Goal: Information Seeking & Learning: Learn about a topic

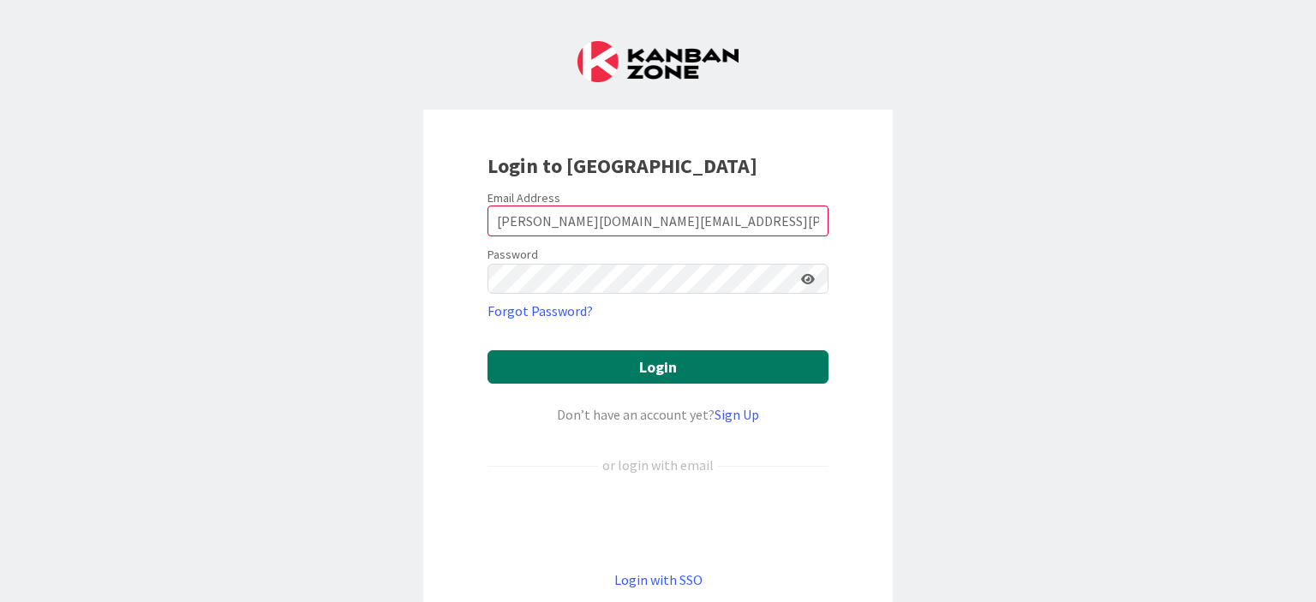
click at [689, 375] on button "Login" at bounding box center [657, 366] width 341 height 33
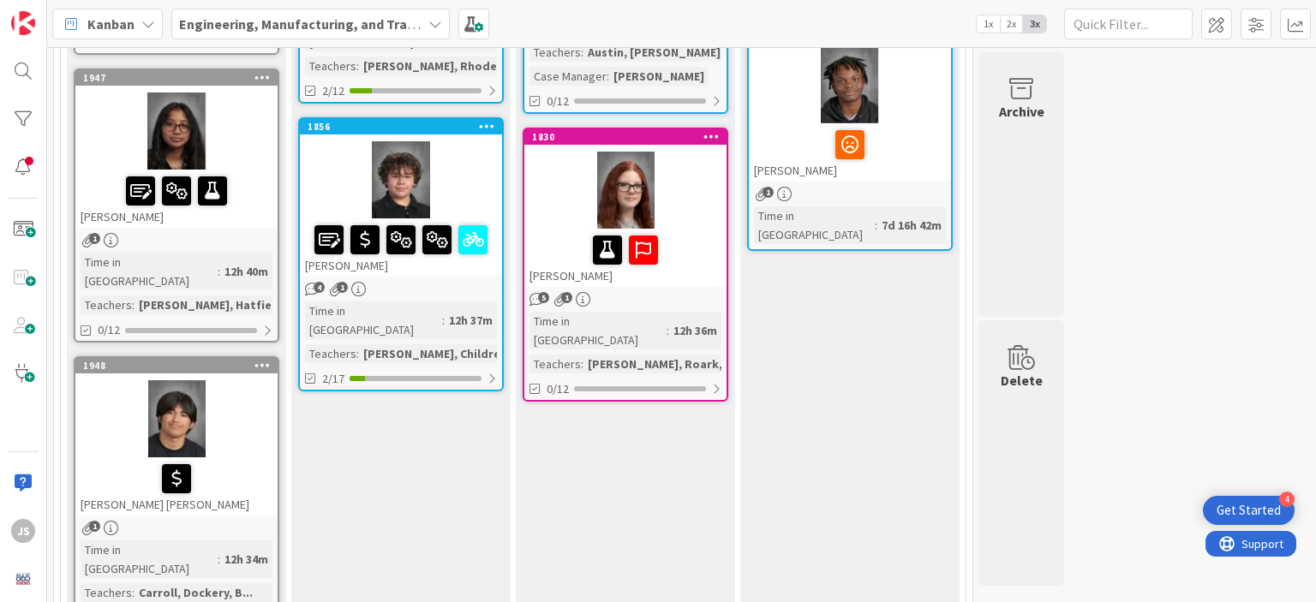
scroll to position [503, 0]
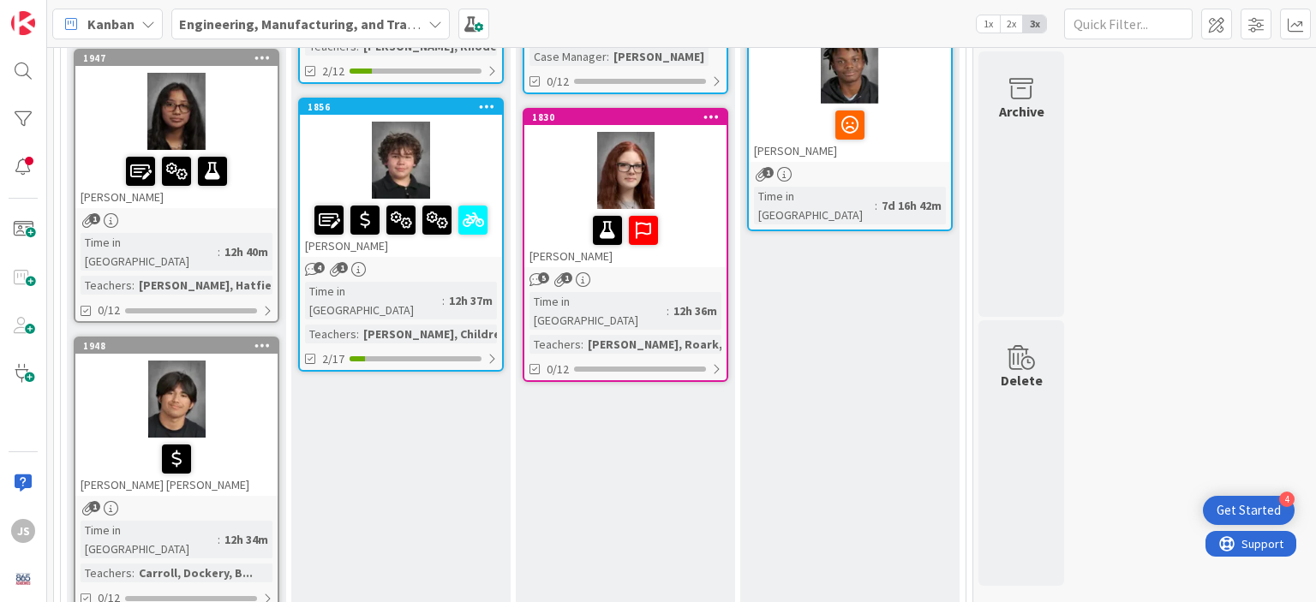
click at [706, 222] on div at bounding box center [625, 230] width 192 height 36
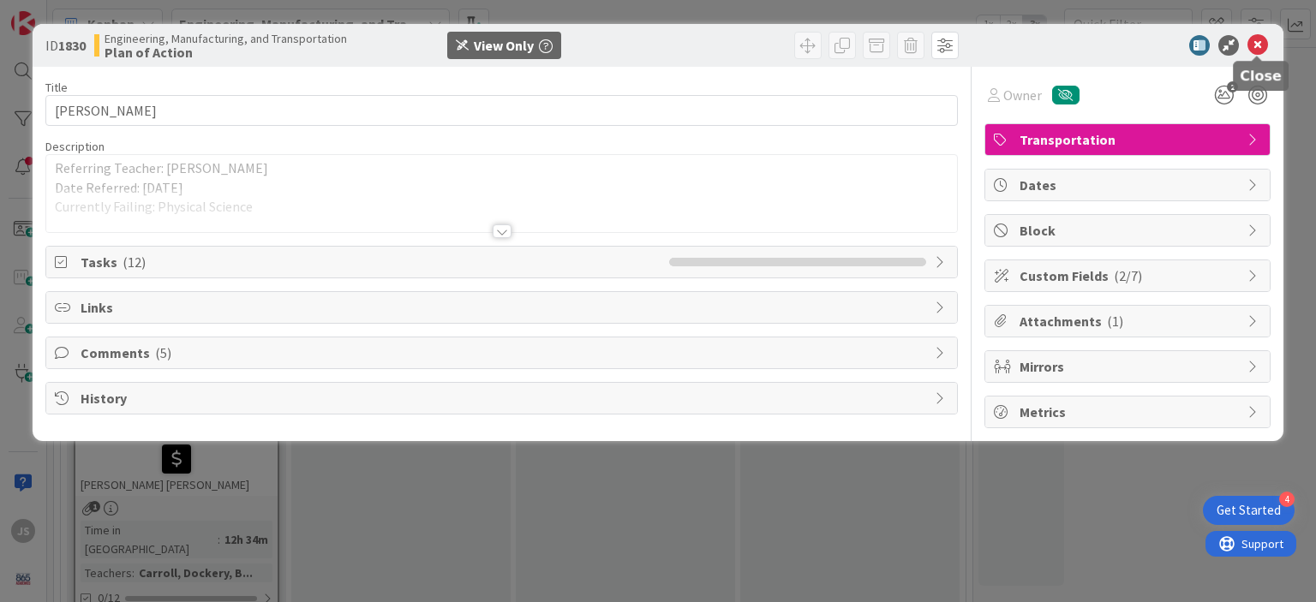
click at [1253, 44] on icon at bounding box center [1257, 45] width 21 height 21
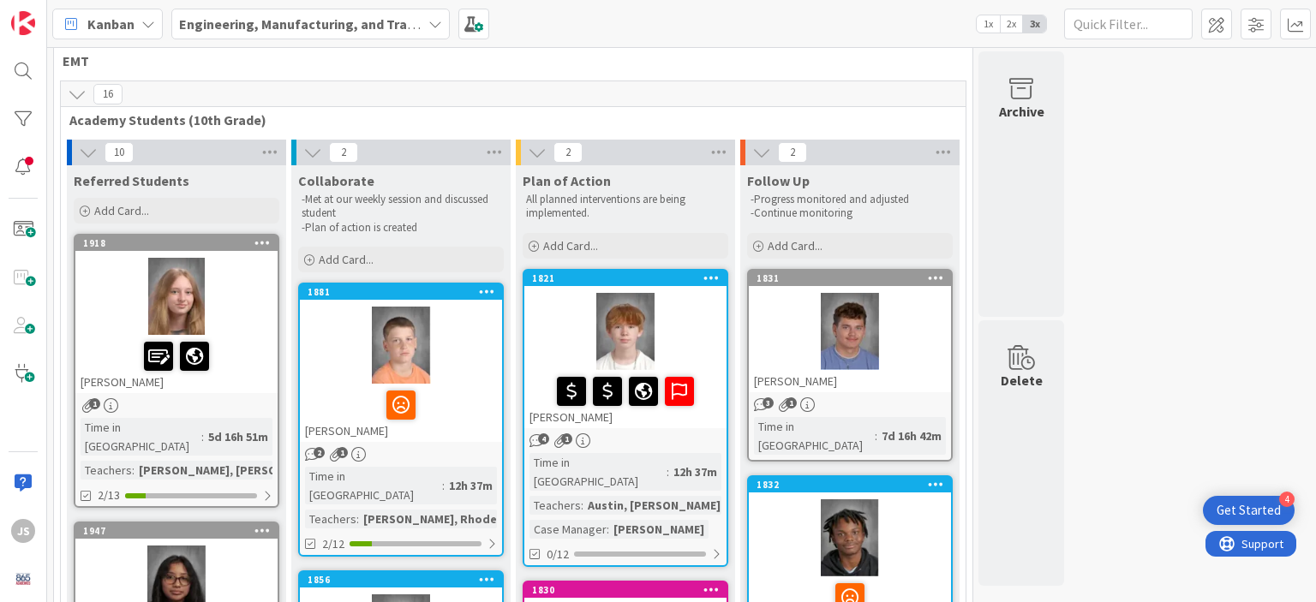
scroll to position [27, 0]
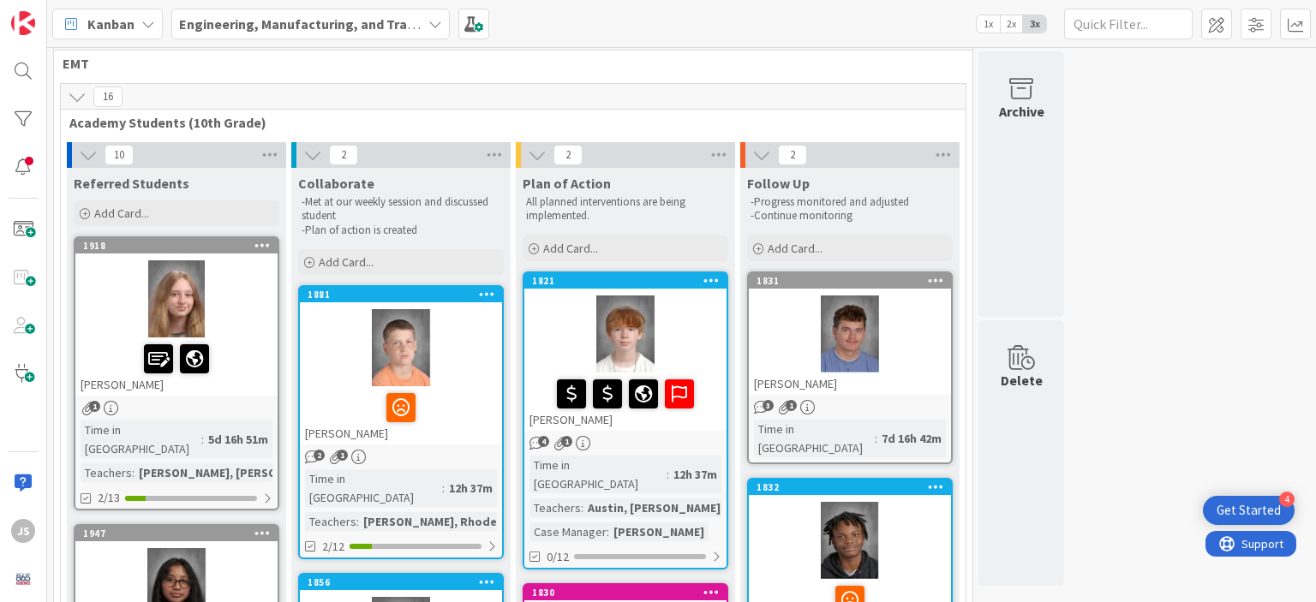
click at [168, 304] on div at bounding box center [176, 298] width 202 height 77
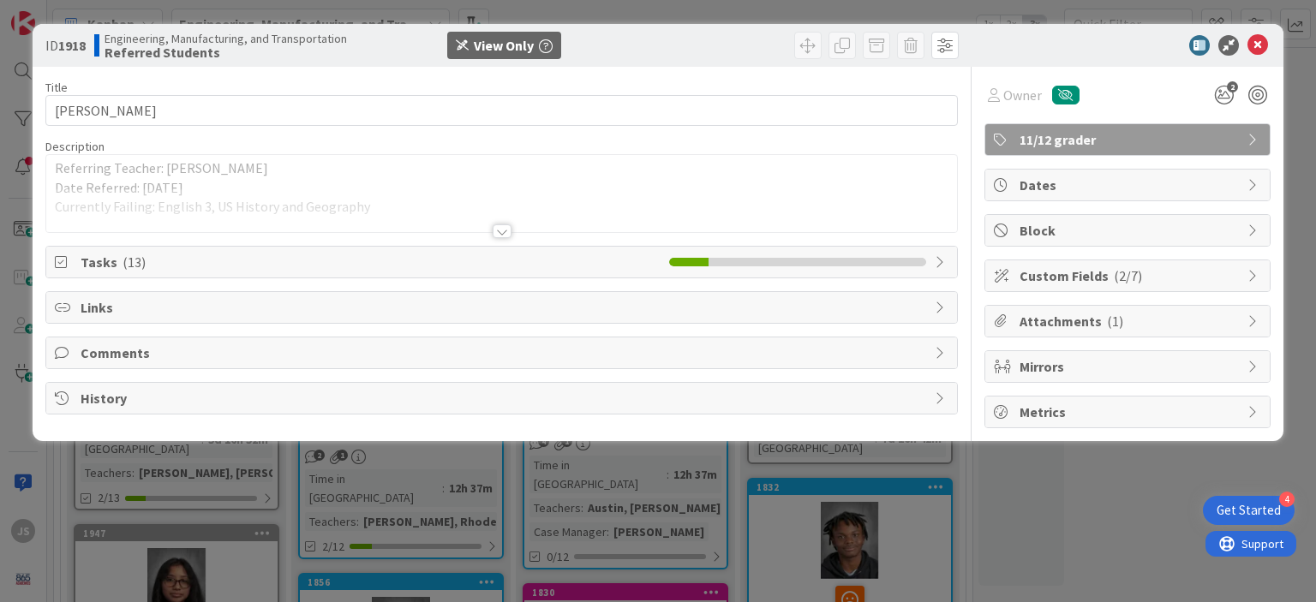
click at [504, 229] on div at bounding box center [502, 231] width 19 height 14
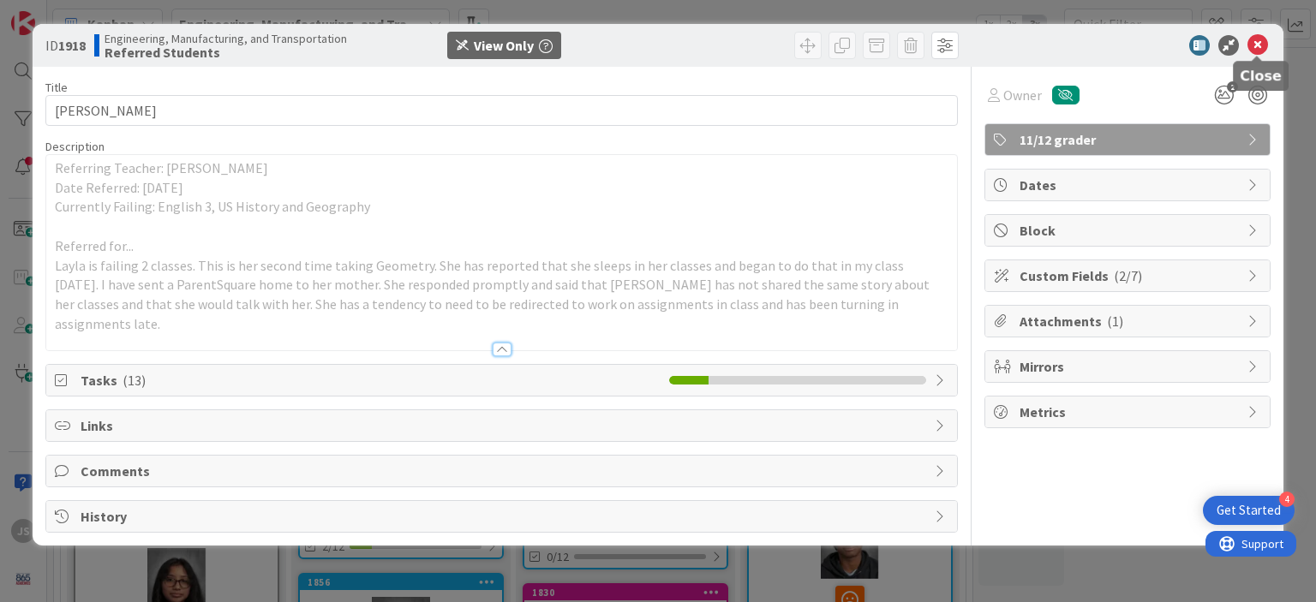
click at [1262, 40] on icon at bounding box center [1257, 45] width 21 height 21
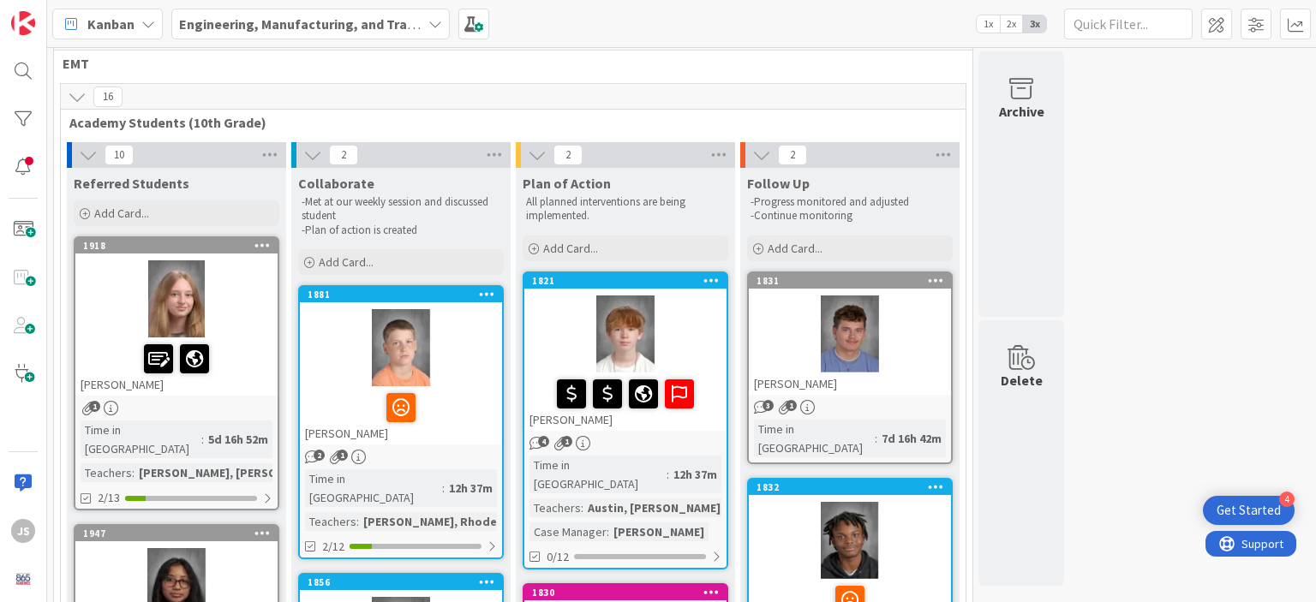
click at [1262, 40] on div "Kanban Engineering, Manufacturing, and Transportation 1x 2x 3x" at bounding box center [681, 23] width 1269 height 47
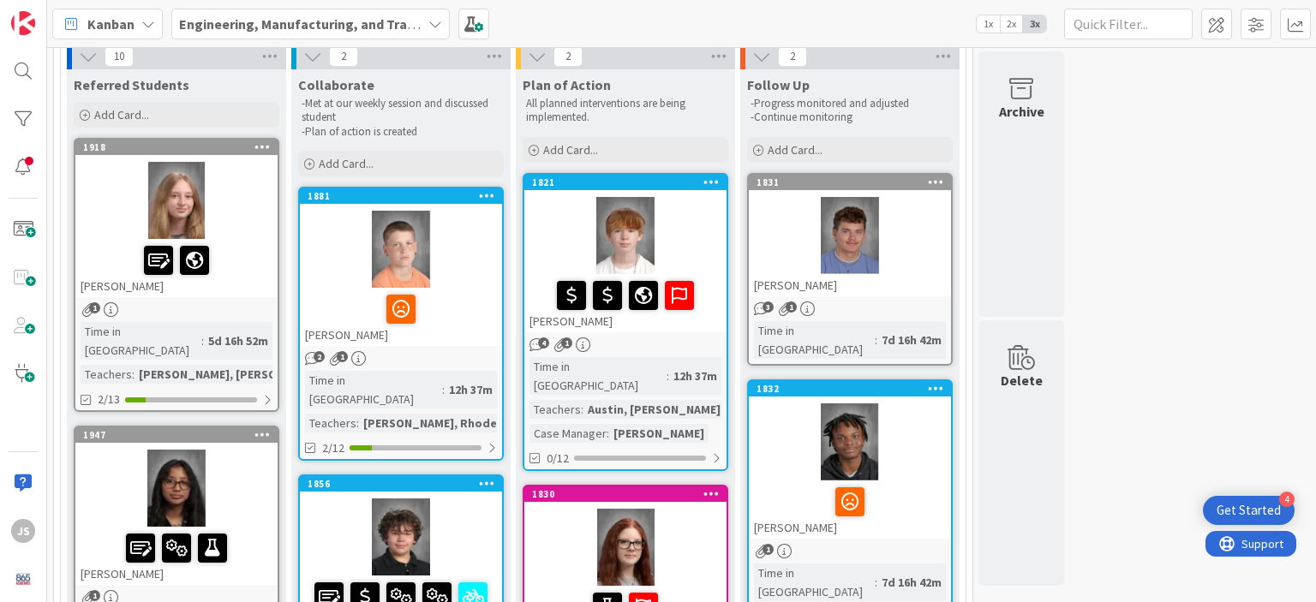
scroll to position [128, 0]
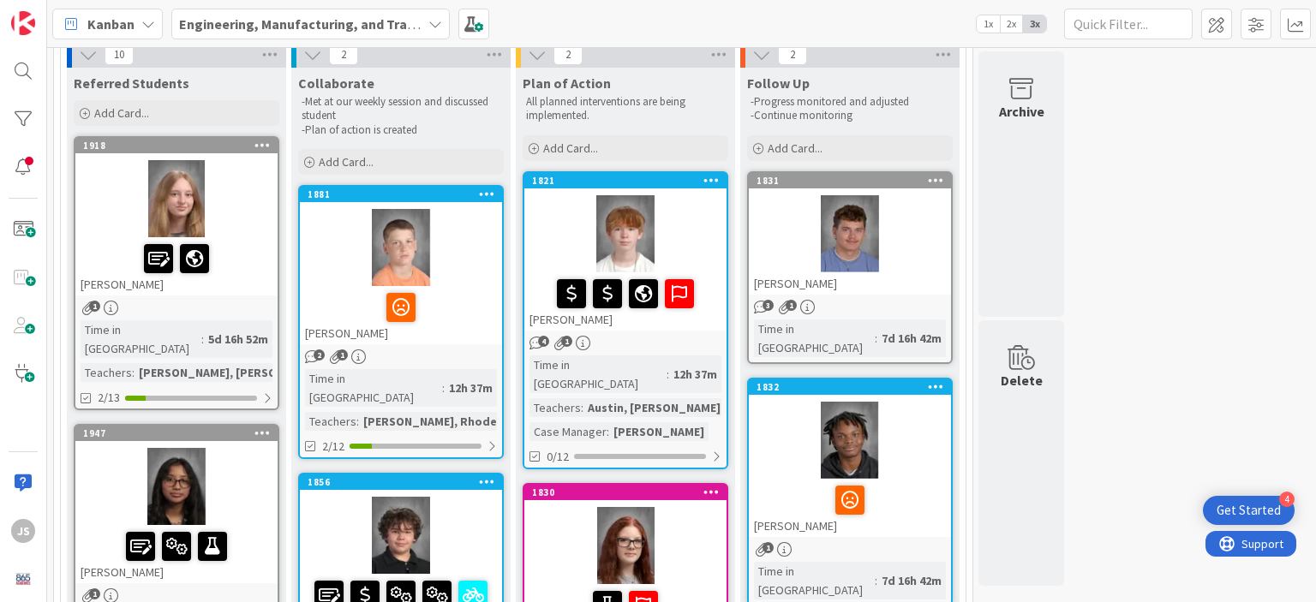
click at [93, 302] on span "1" at bounding box center [94, 306] width 11 height 11
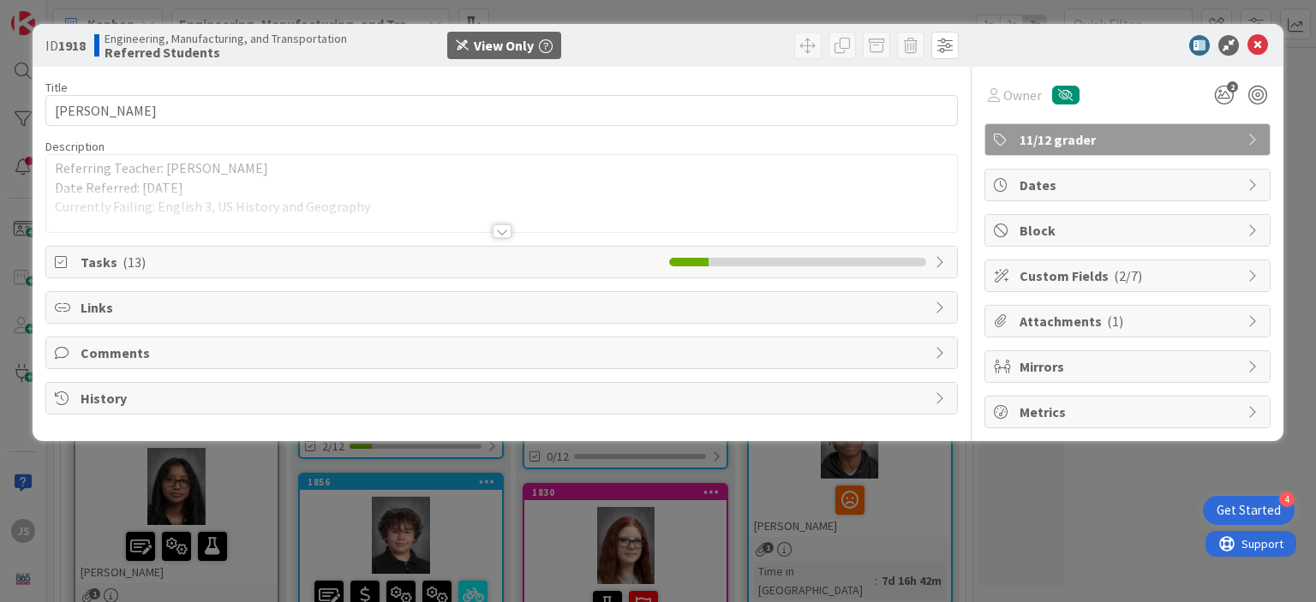
click at [501, 232] on div at bounding box center [502, 231] width 19 height 14
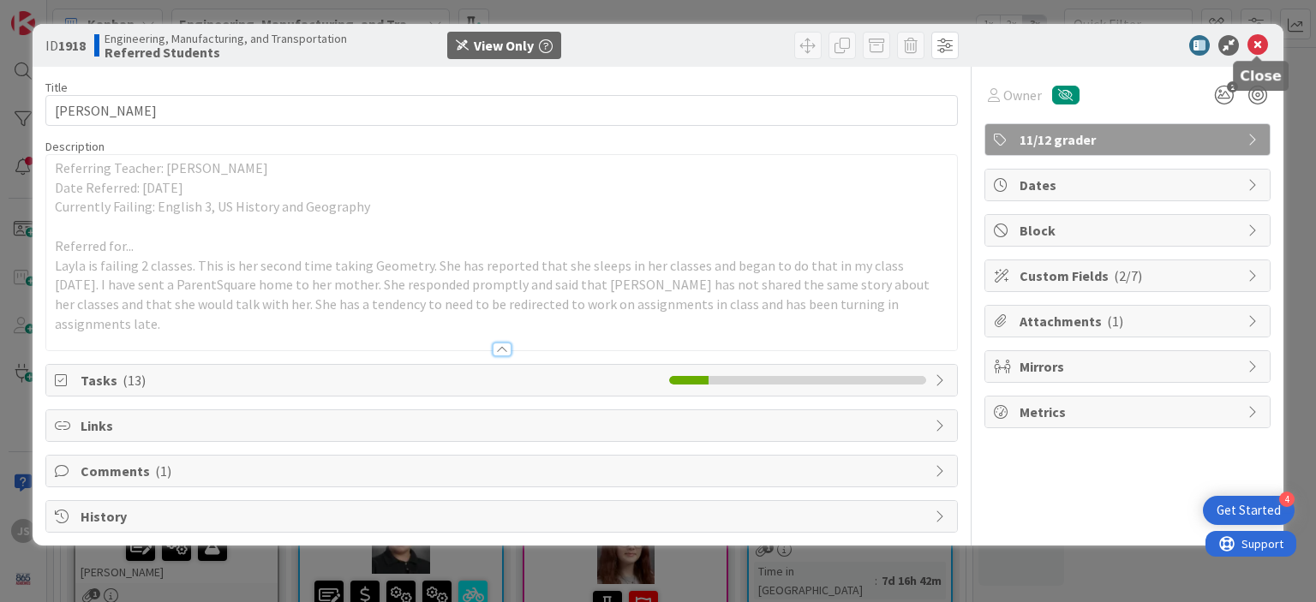
click at [1258, 45] on icon at bounding box center [1257, 45] width 21 height 21
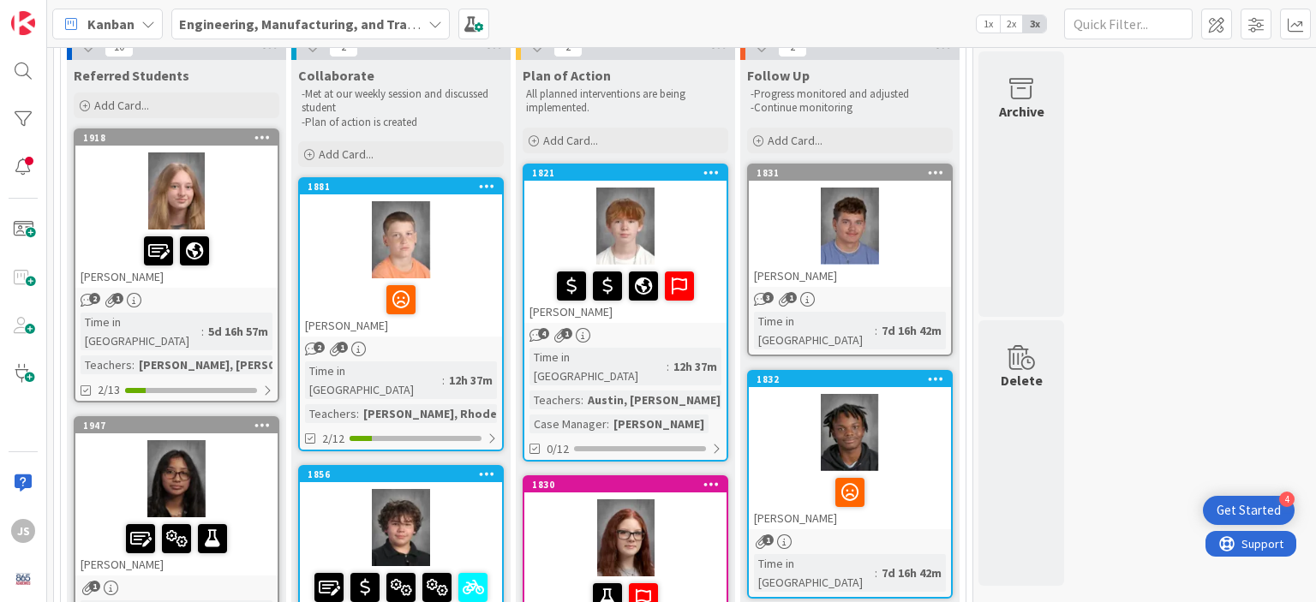
scroll to position [134, 0]
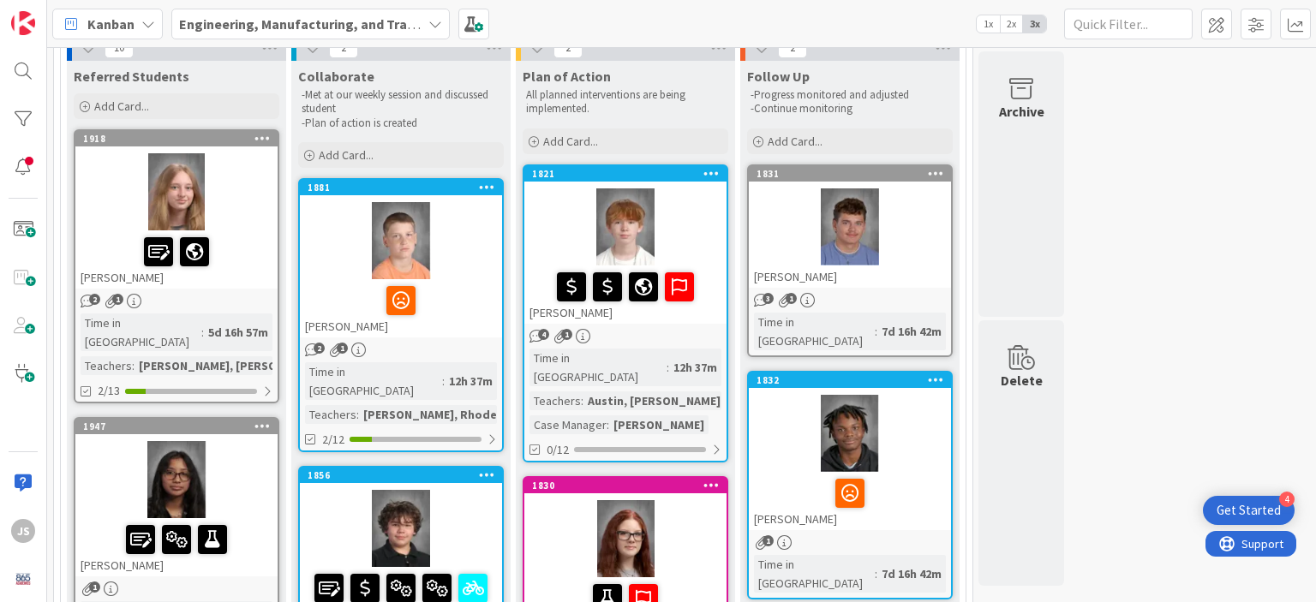
click at [263, 136] on icon at bounding box center [262, 138] width 16 height 12
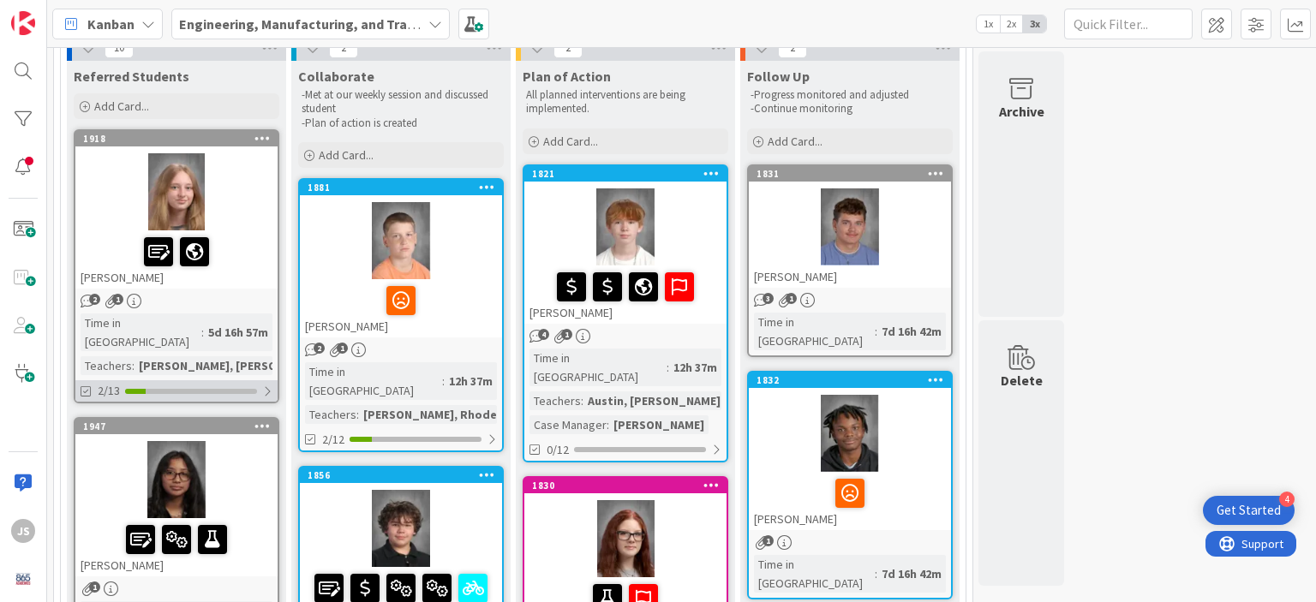
click at [266, 385] on div at bounding box center [267, 392] width 10 height 14
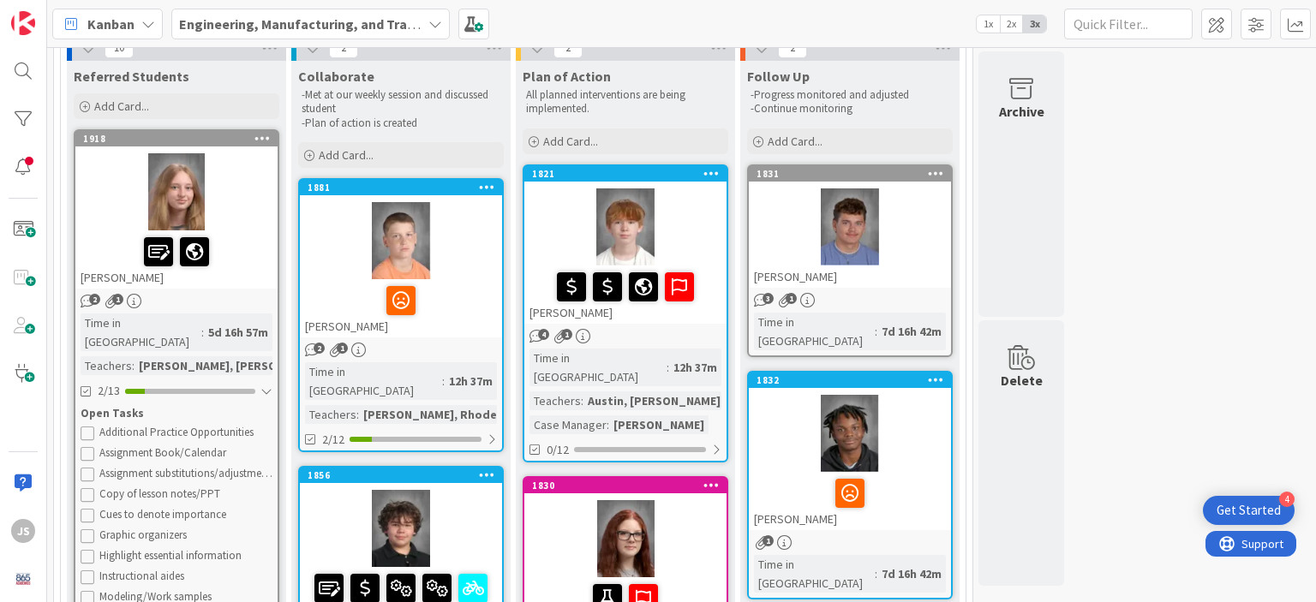
click at [249, 263] on div at bounding box center [177, 252] width 192 height 36
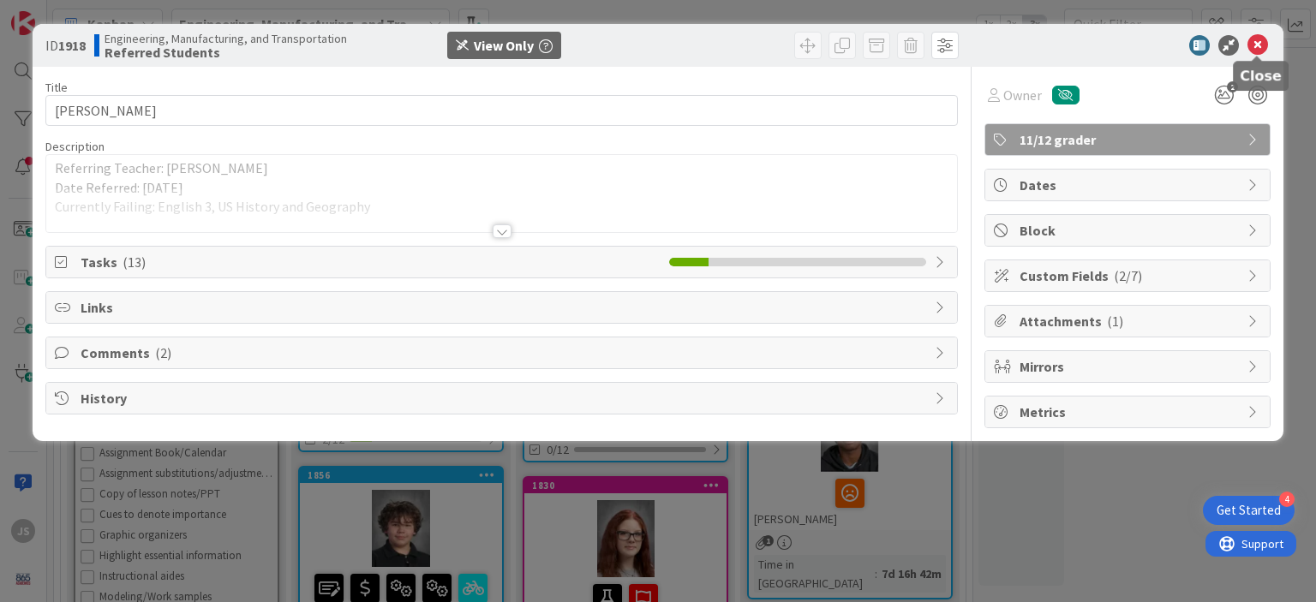
click at [1253, 44] on icon at bounding box center [1257, 45] width 21 height 21
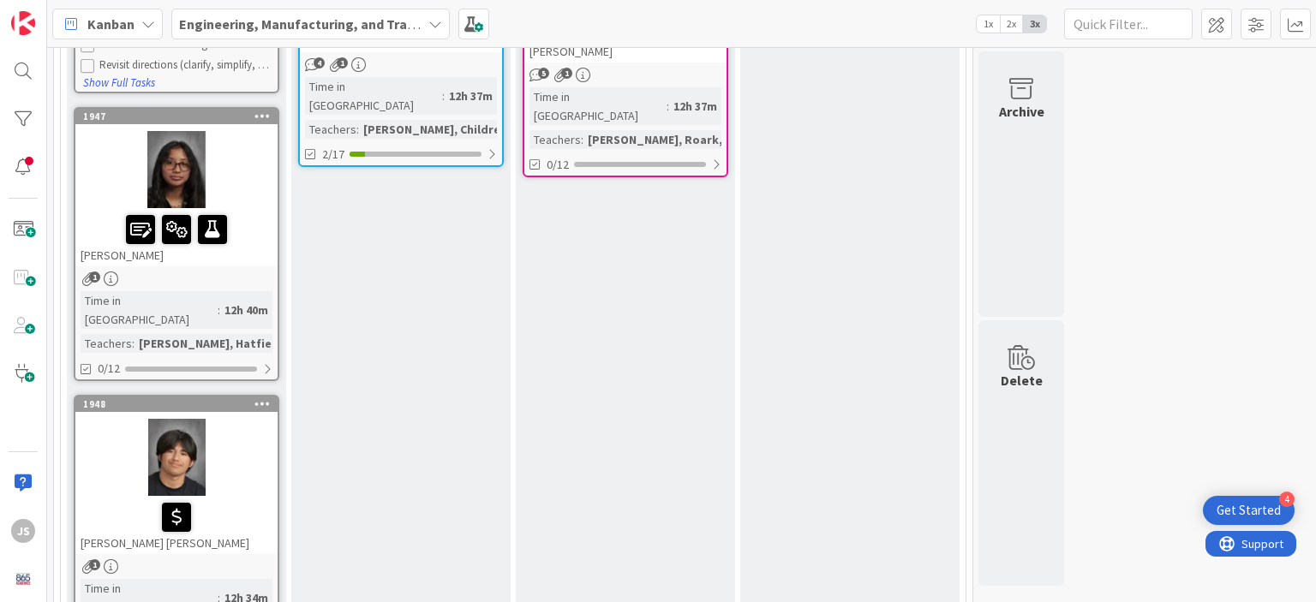
scroll to position [637, 0]
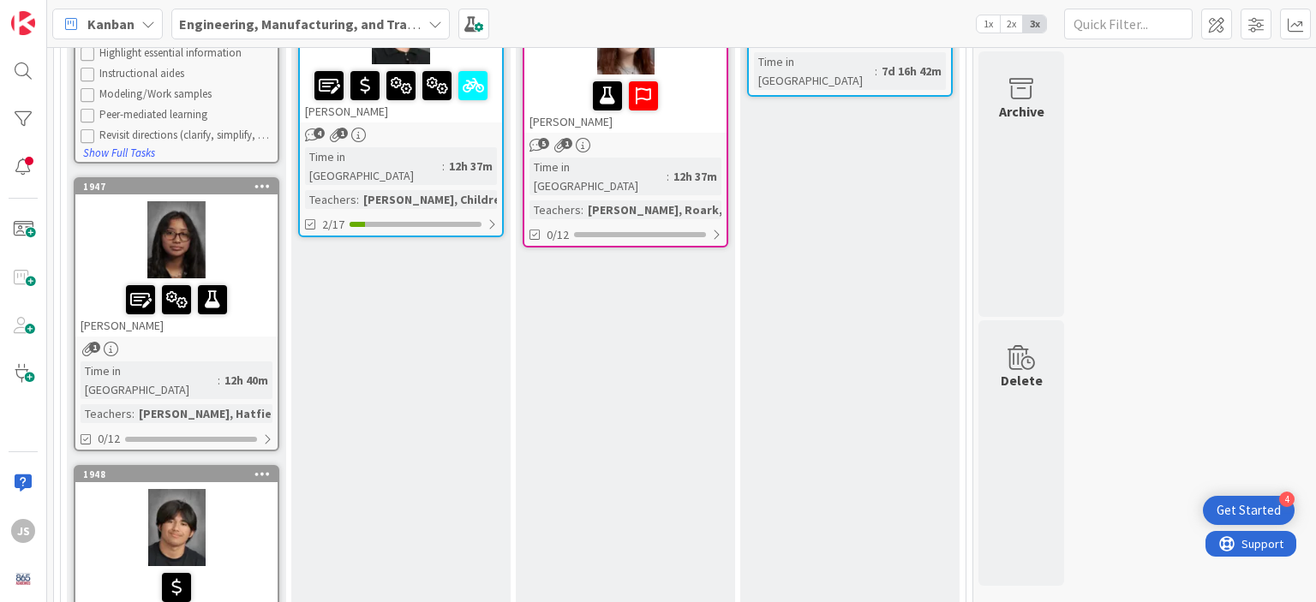
click at [187, 225] on div at bounding box center [176, 239] width 202 height 77
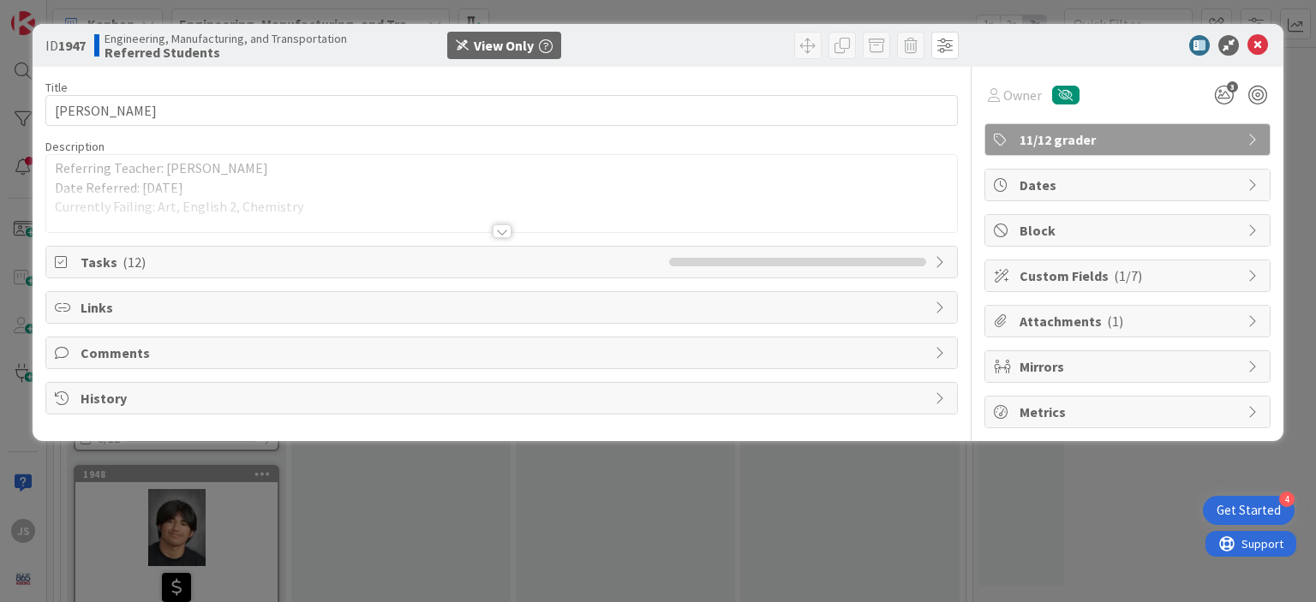
click at [500, 230] on div at bounding box center [502, 231] width 19 height 14
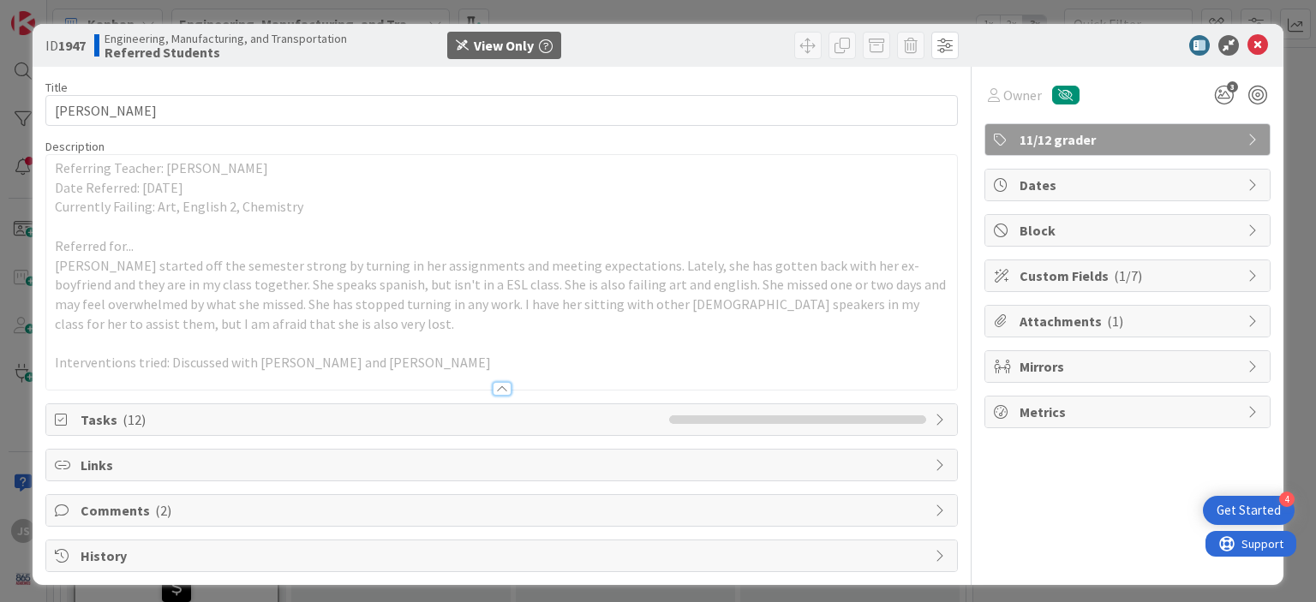
click at [497, 388] on div at bounding box center [502, 389] width 19 height 14
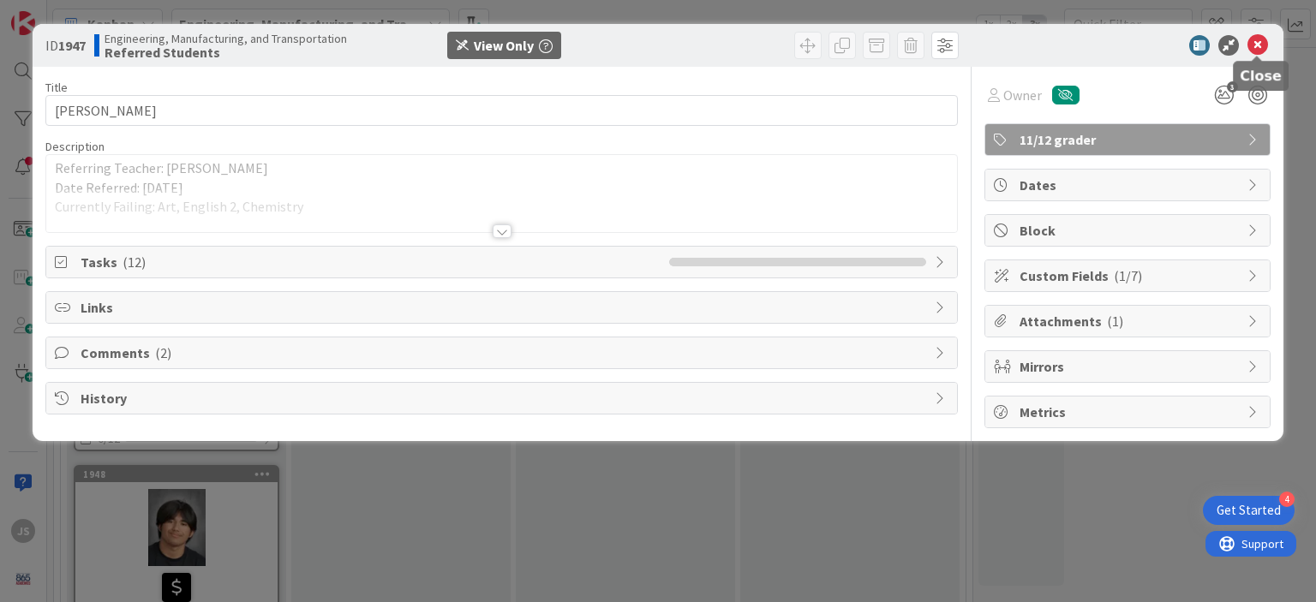
click at [1258, 44] on icon at bounding box center [1257, 45] width 21 height 21
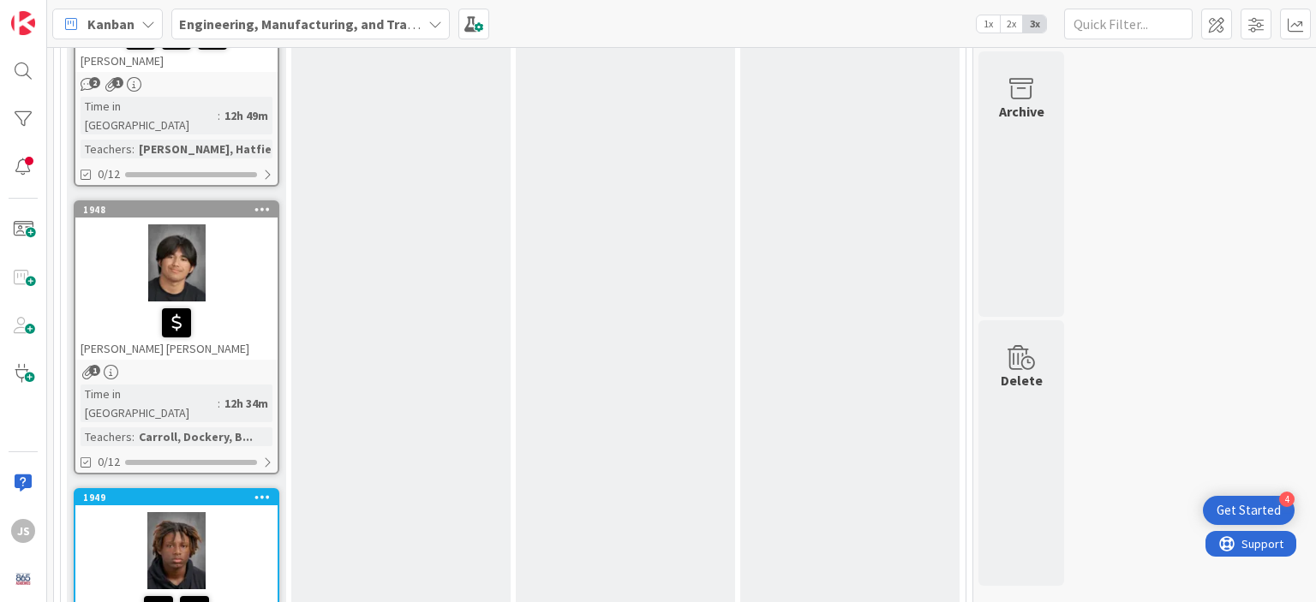
scroll to position [905, 0]
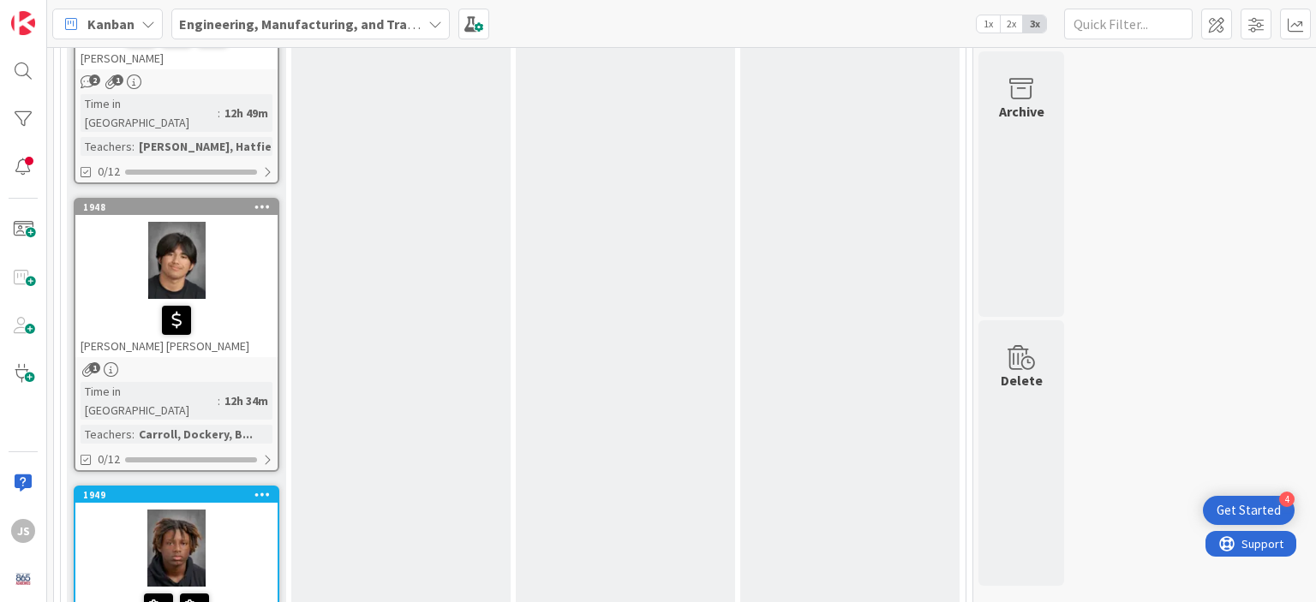
click at [178, 227] on div at bounding box center [176, 260] width 202 height 77
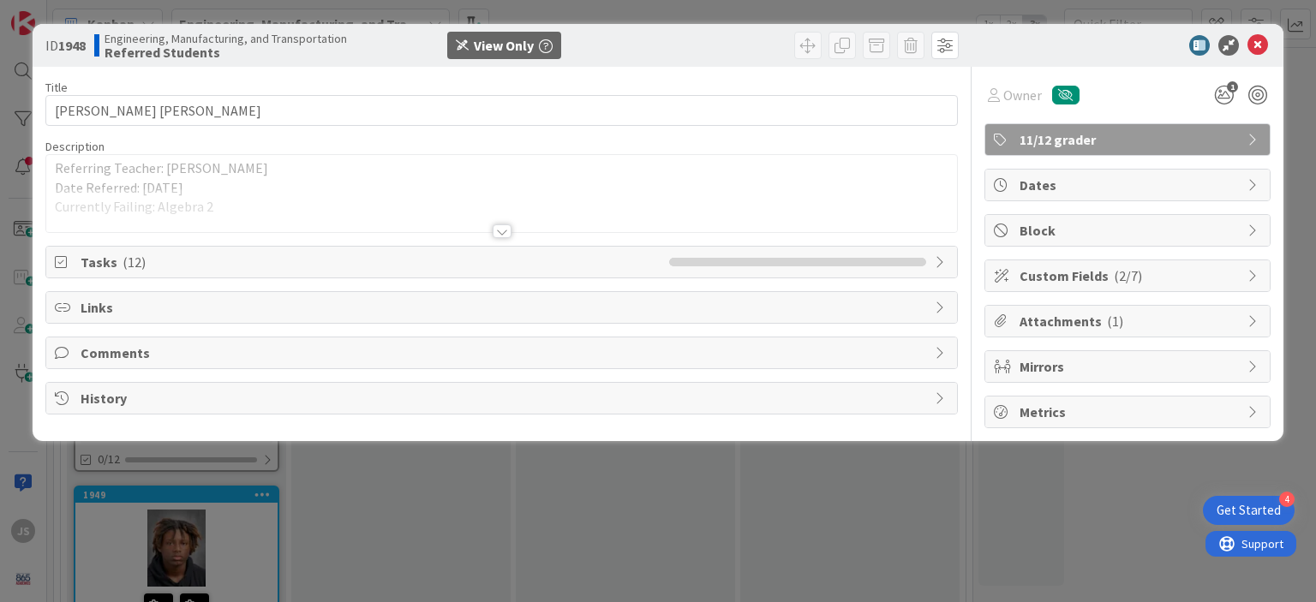
click at [503, 230] on div at bounding box center [502, 231] width 19 height 14
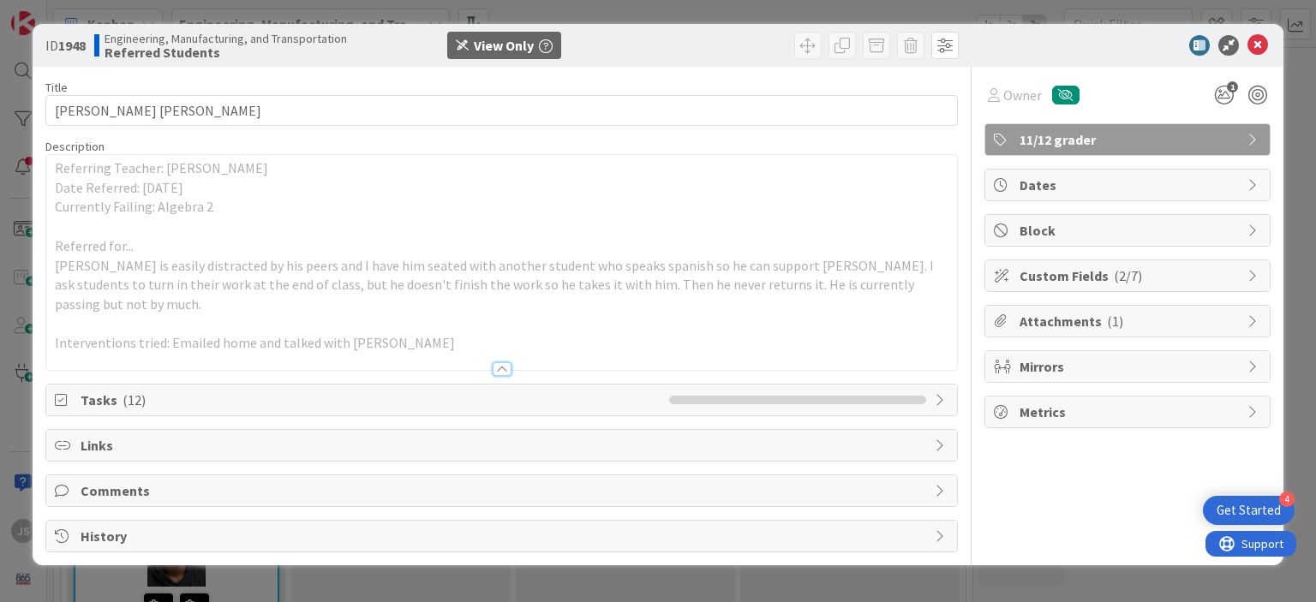
click at [504, 362] on div at bounding box center [502, 369] width 19 height 14
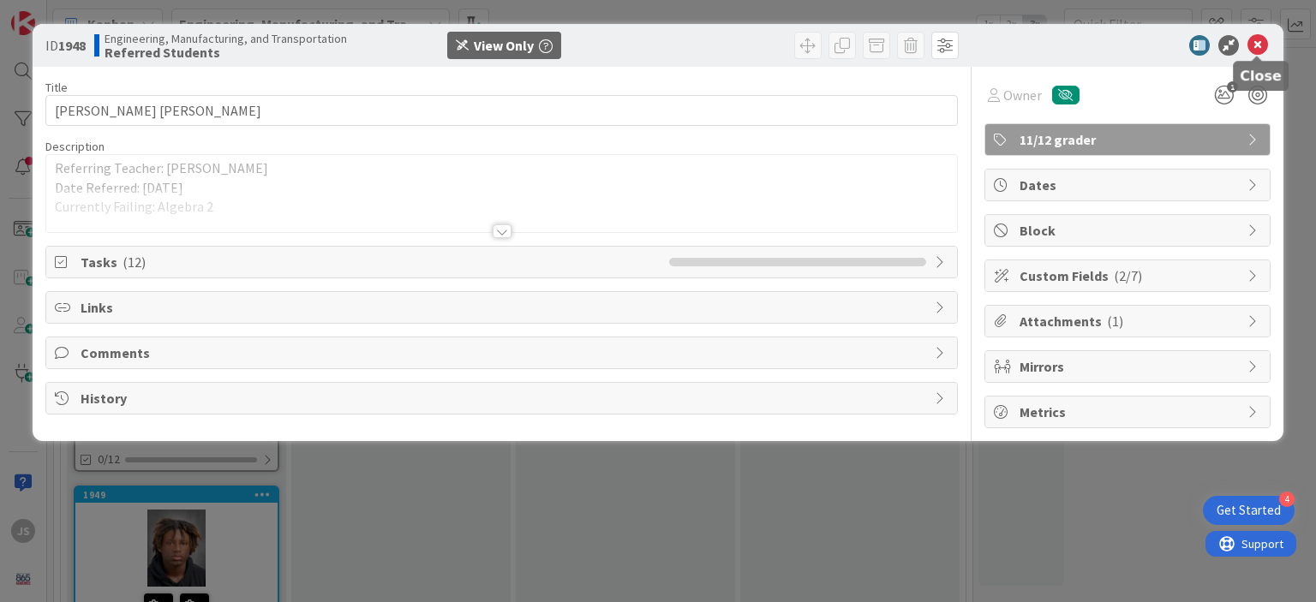
click at [1255, 42] on icon at bounding box center [1257, 45] width 21 height 21
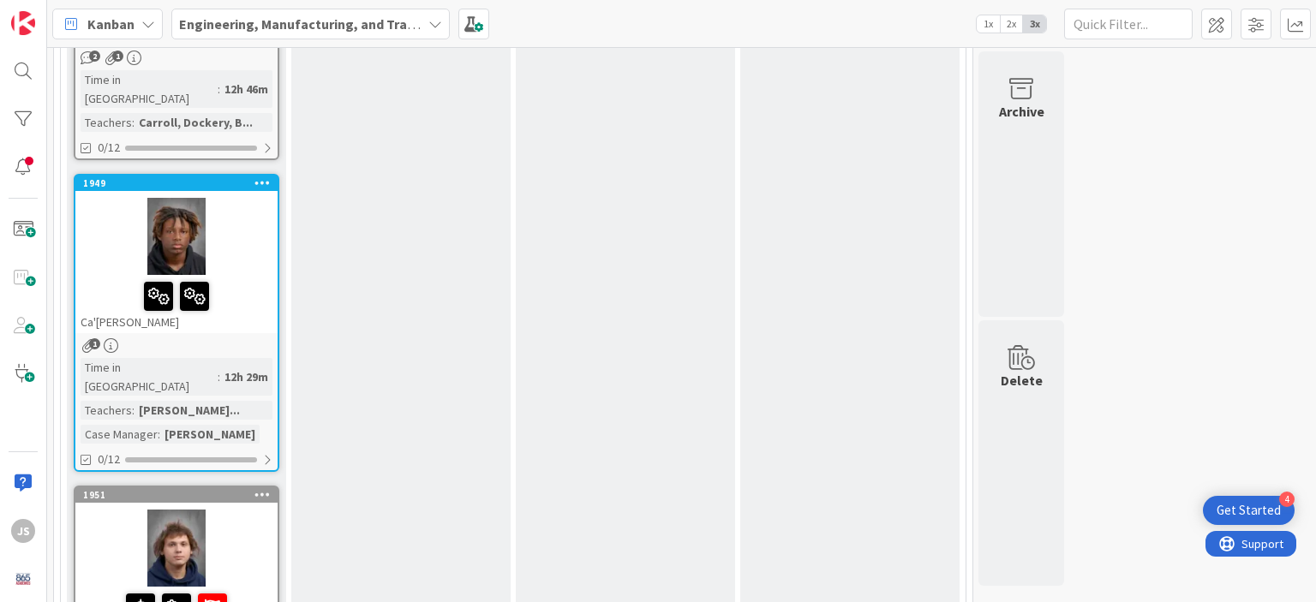
scroll to position [1210, 0]
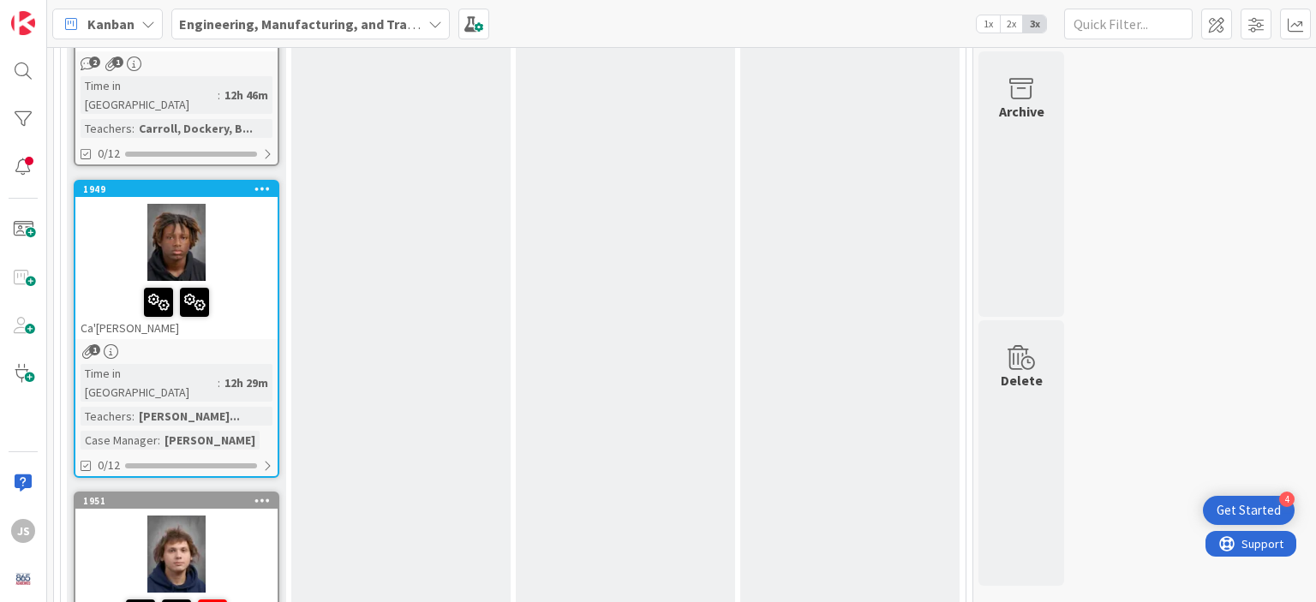
click at [183, 204] on div at bounding box center [176, 242] width 202 height 77
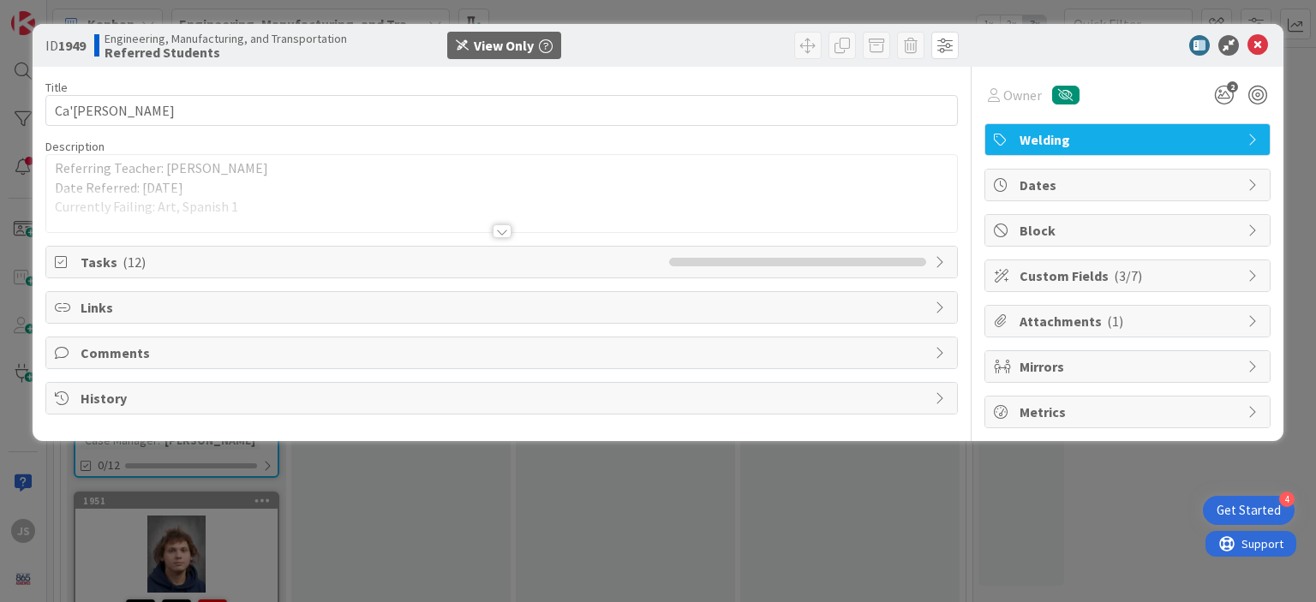
click at [505, 235] on div at bounding box center [502, 231] width 19 height 14
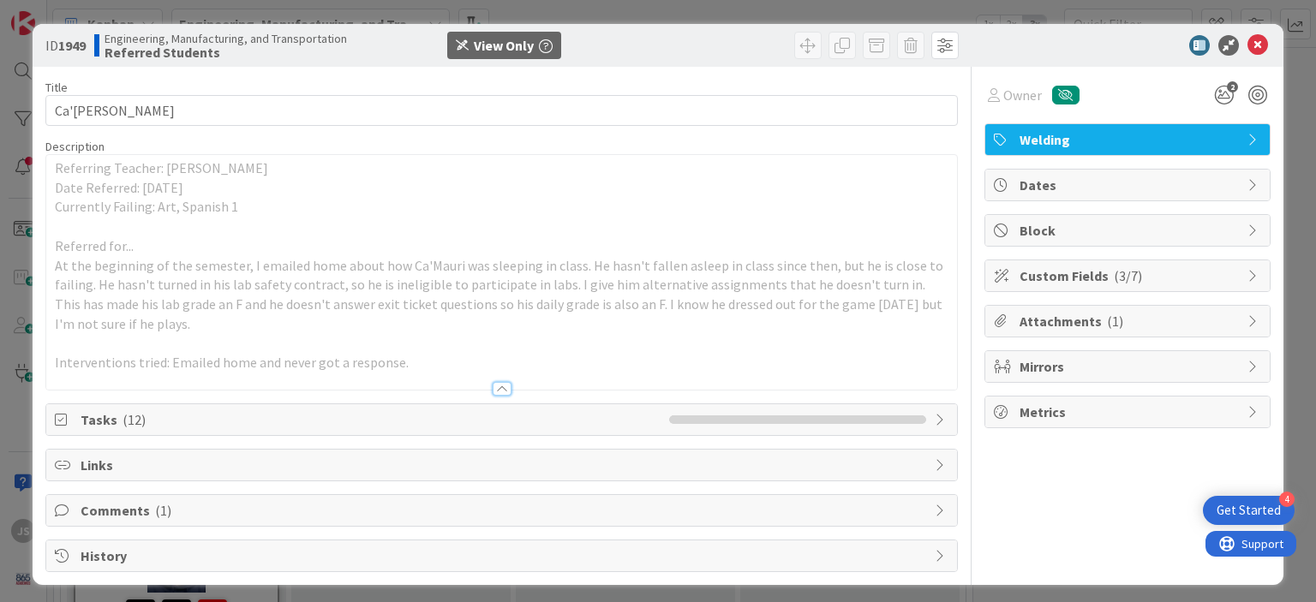
click at [498, 386] on div at bounding box center [502, 389] width 19 height 14
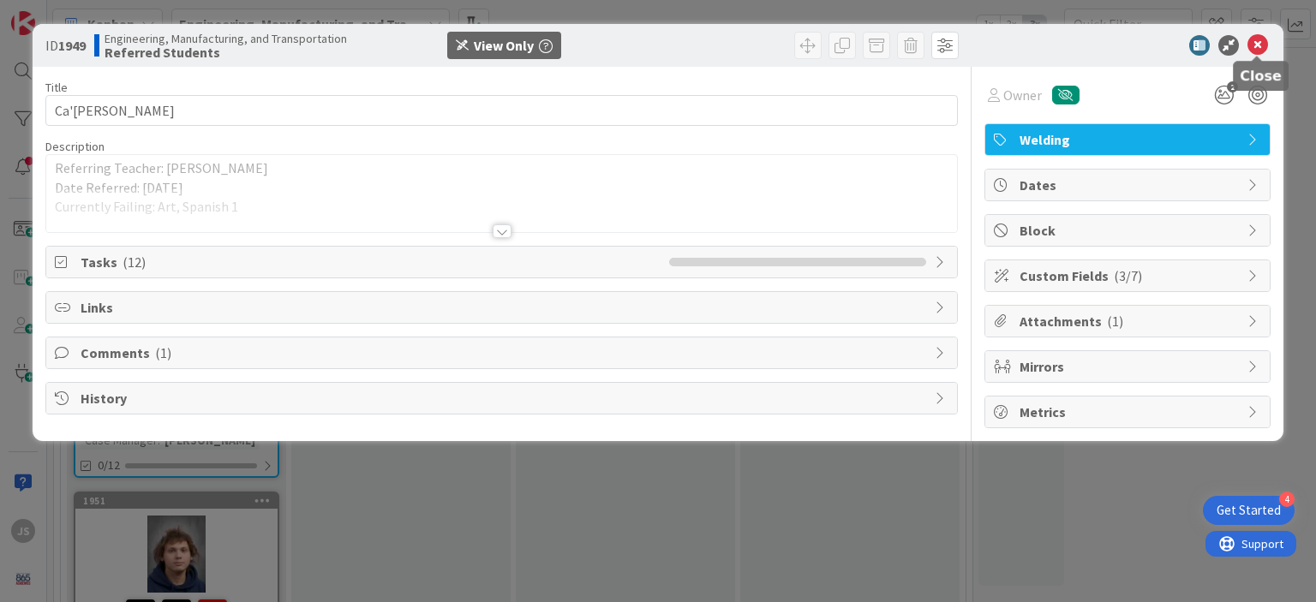
click at [1257, 44] on icon at bounding box center [1257, 45] width 21 height 21
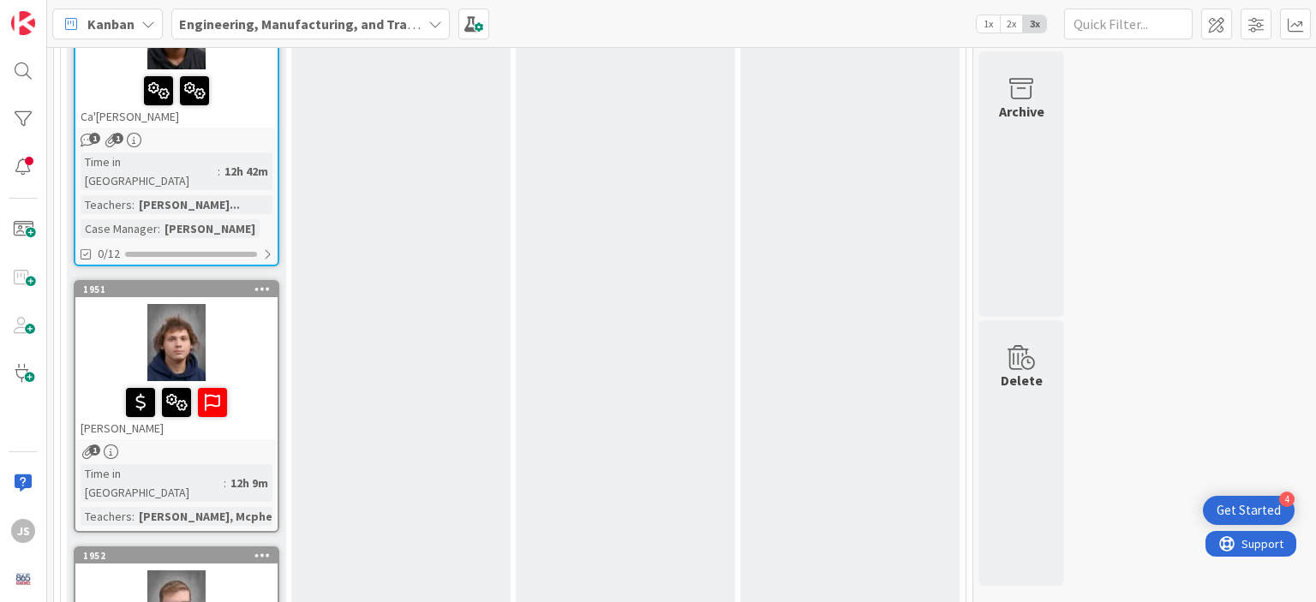
scroll to position [1424, 0]
click at [178, 302] on div at bounding box center [176, 340] width 202 height 77
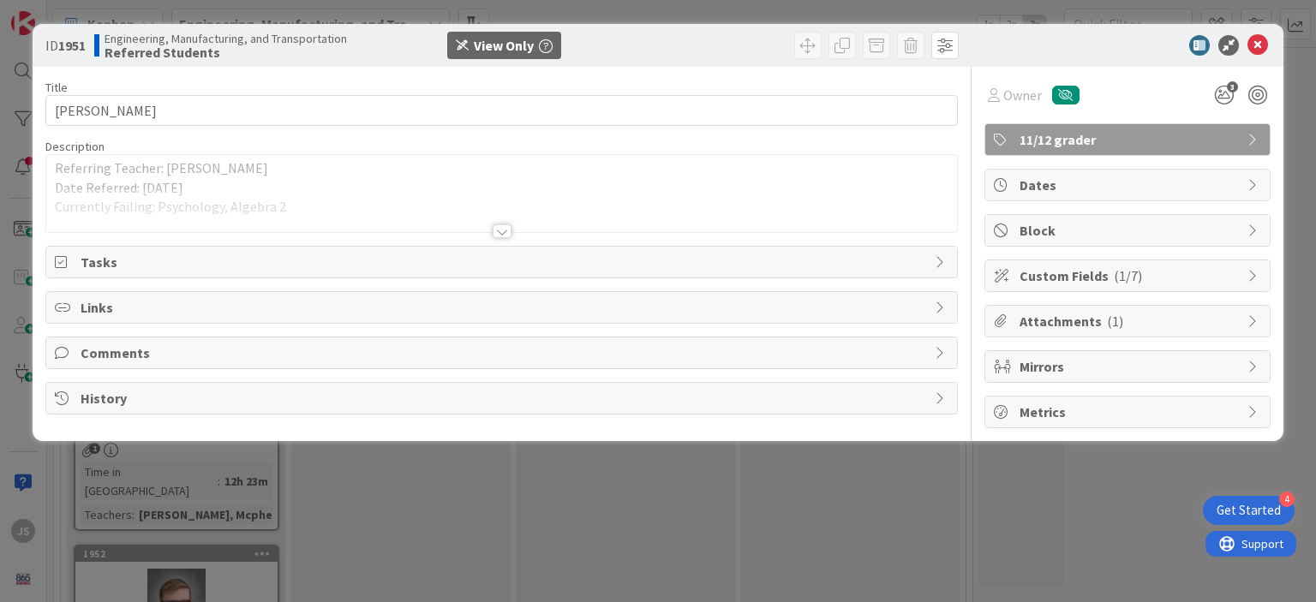
click at [501, 230] on div at bounding box center [502, 231] width 19 height 14
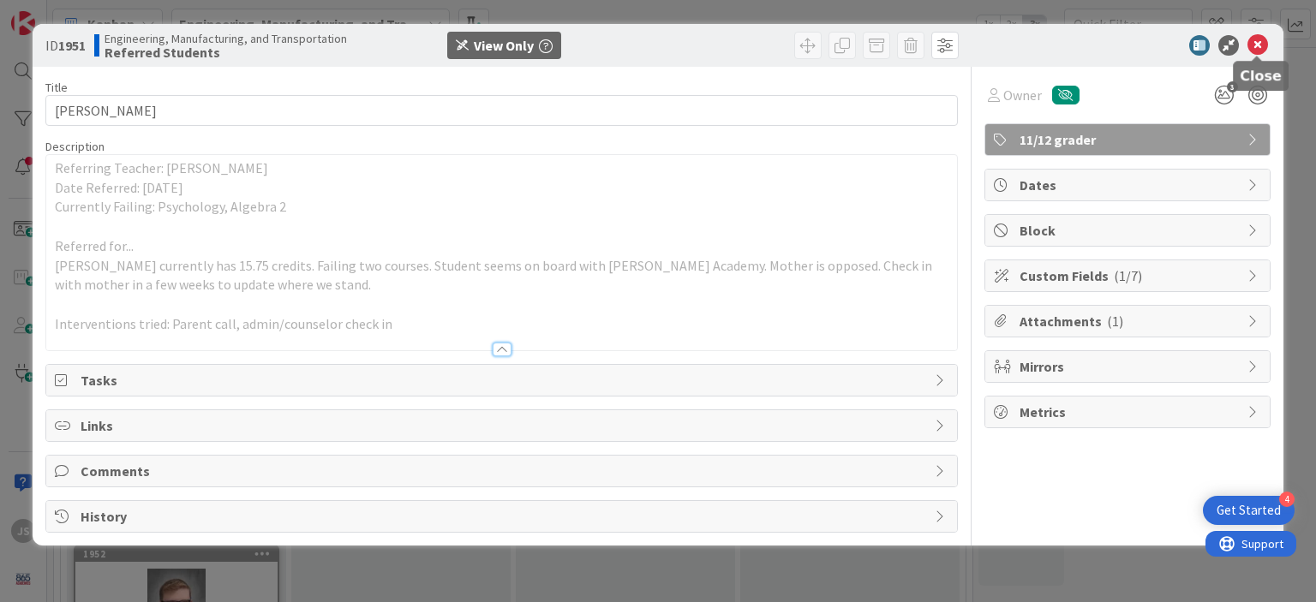
click at [1256, 44] on icon at bounding box center [1257, 45] width 21 height 21
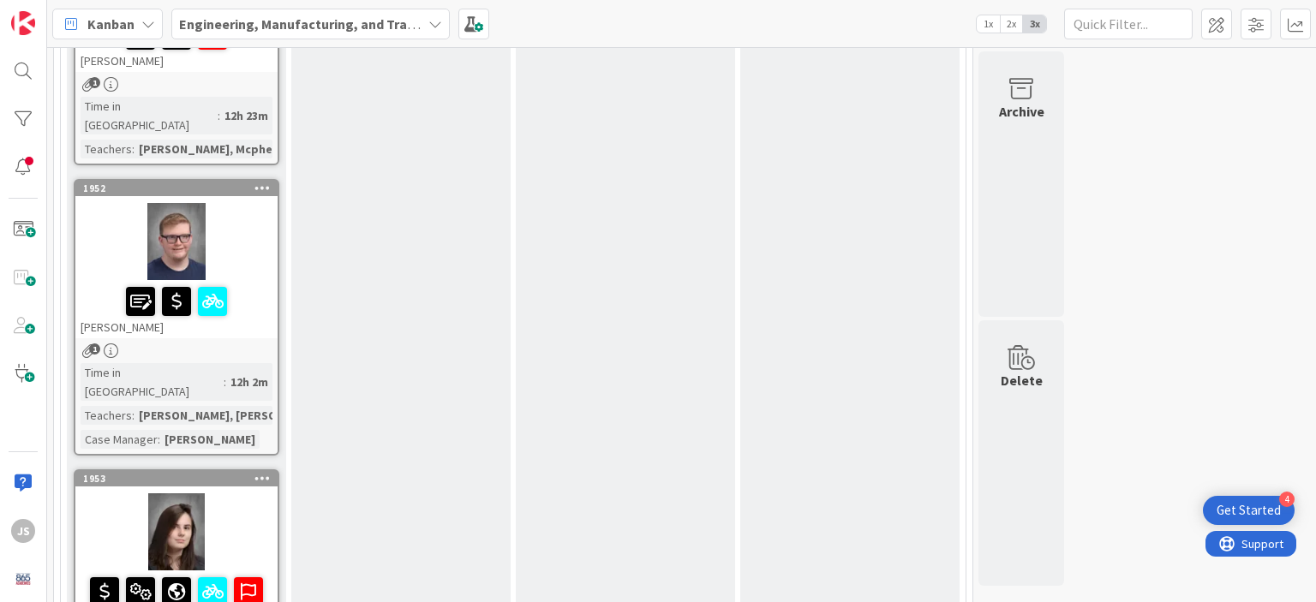
scroll to position [1784, 0]
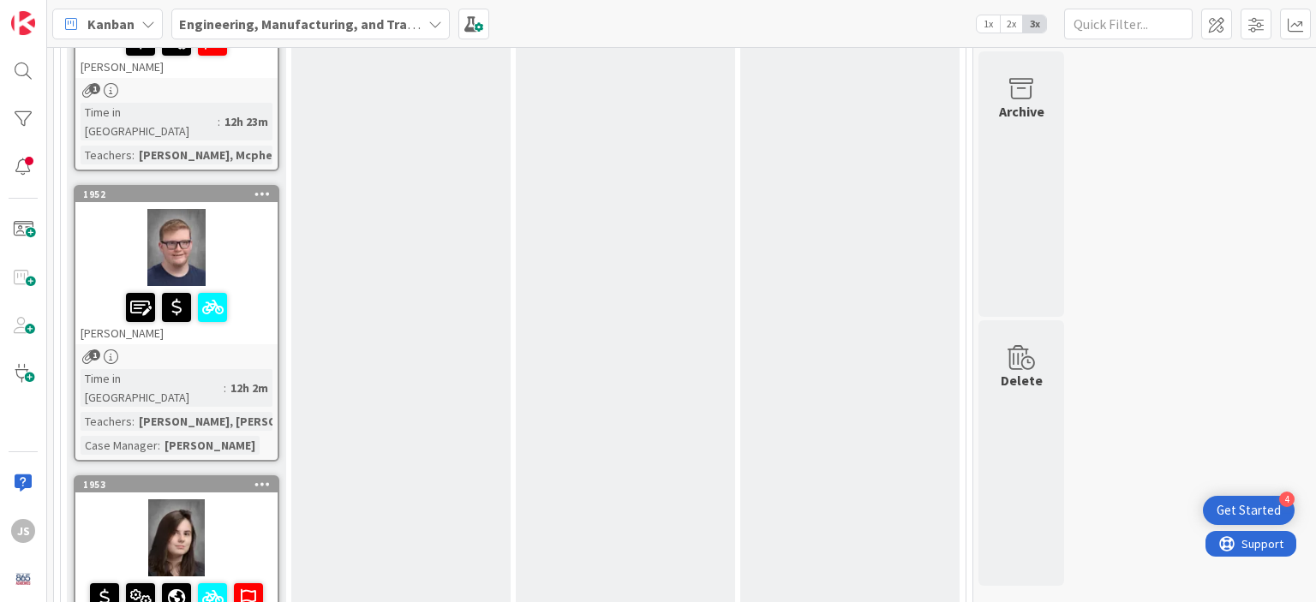
click at [171, 209] on div at bounding box center [176, 247] width 202 height 77
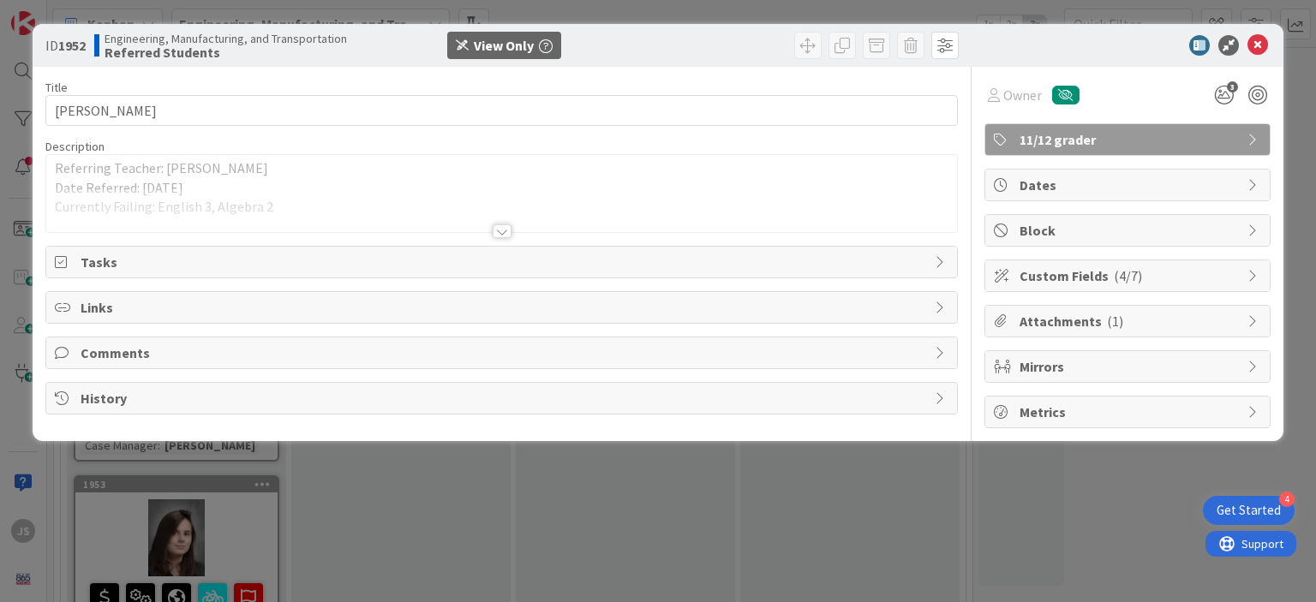
click at [501, 232] on div at bounding box center [502, 231] width 19 height 14
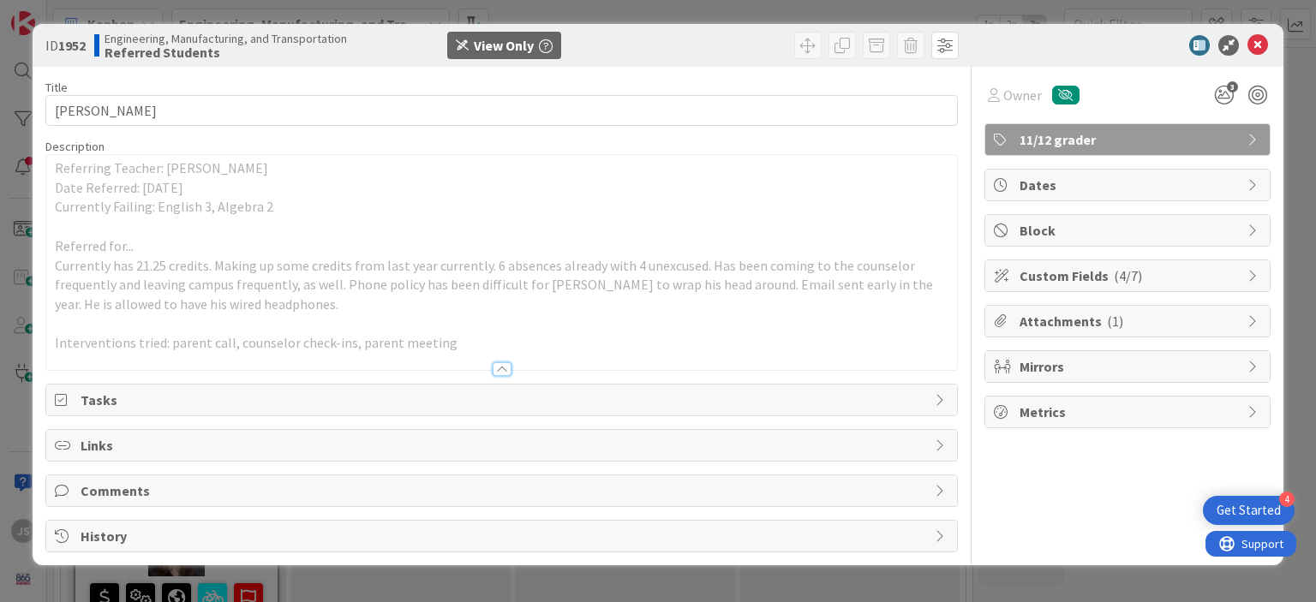
click at [506, 367] on div at bounding box center [502, 369] width 19 height 14
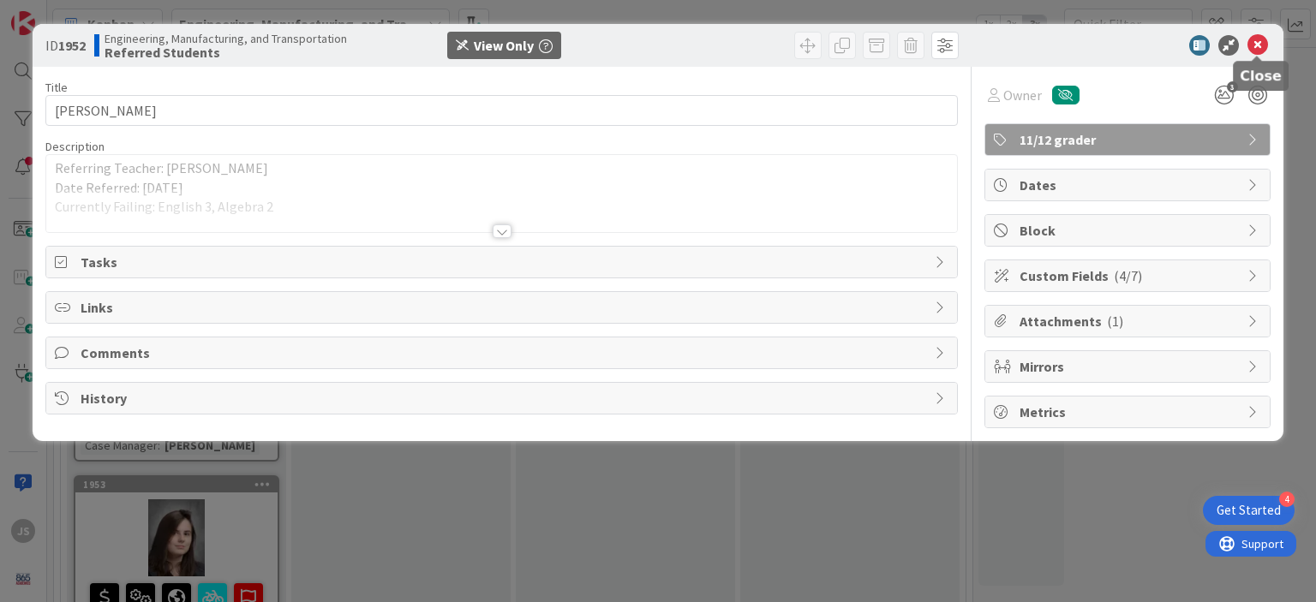
click at [1258, 40] on icon at bounding box center [1257, 45] width 21 height 21
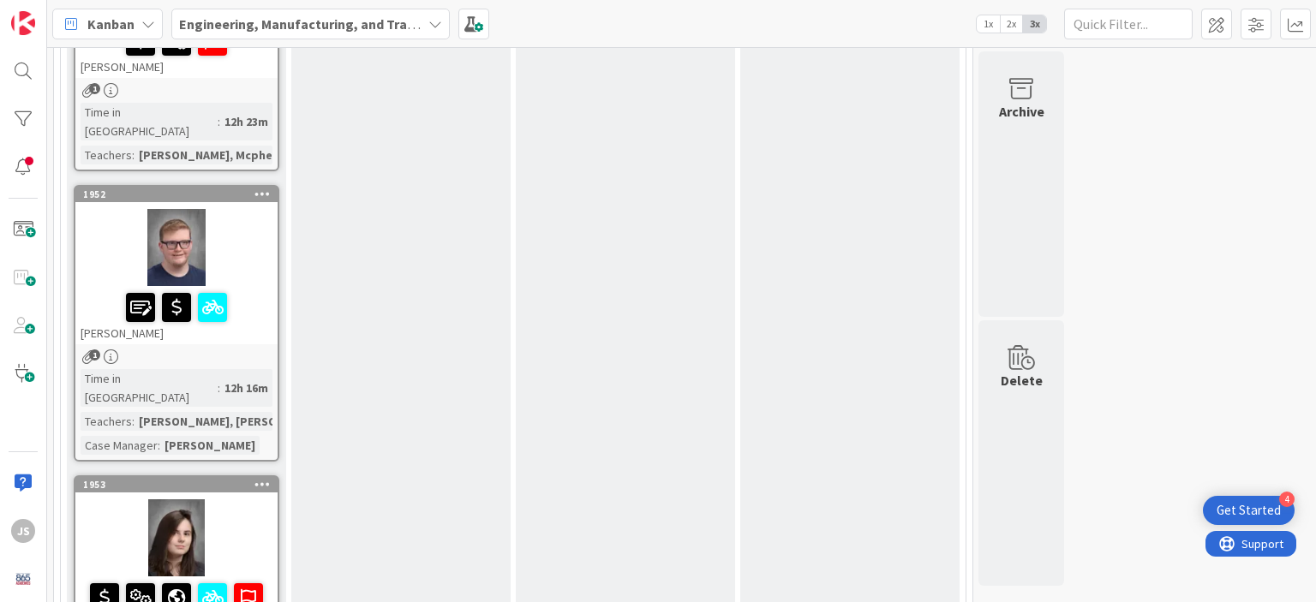
click at [178, 499] on div at bounding box center [176, 537] width 202 height 77
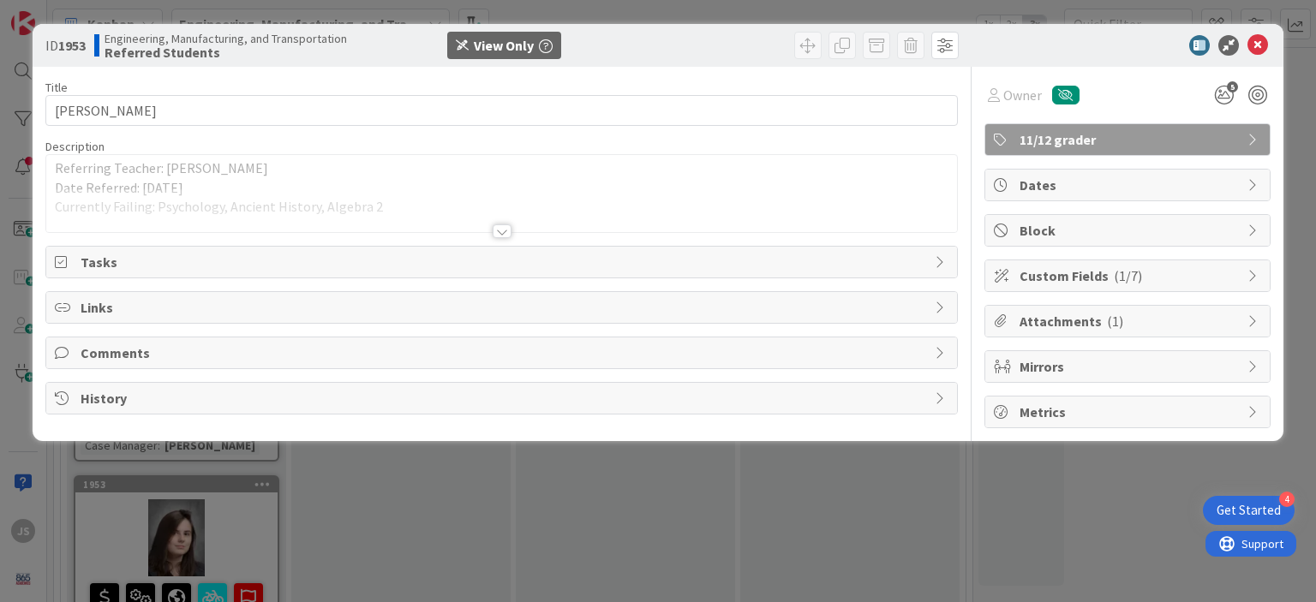
click at [501, 230] on div at bounding box center [502, 231] width 19 height 14
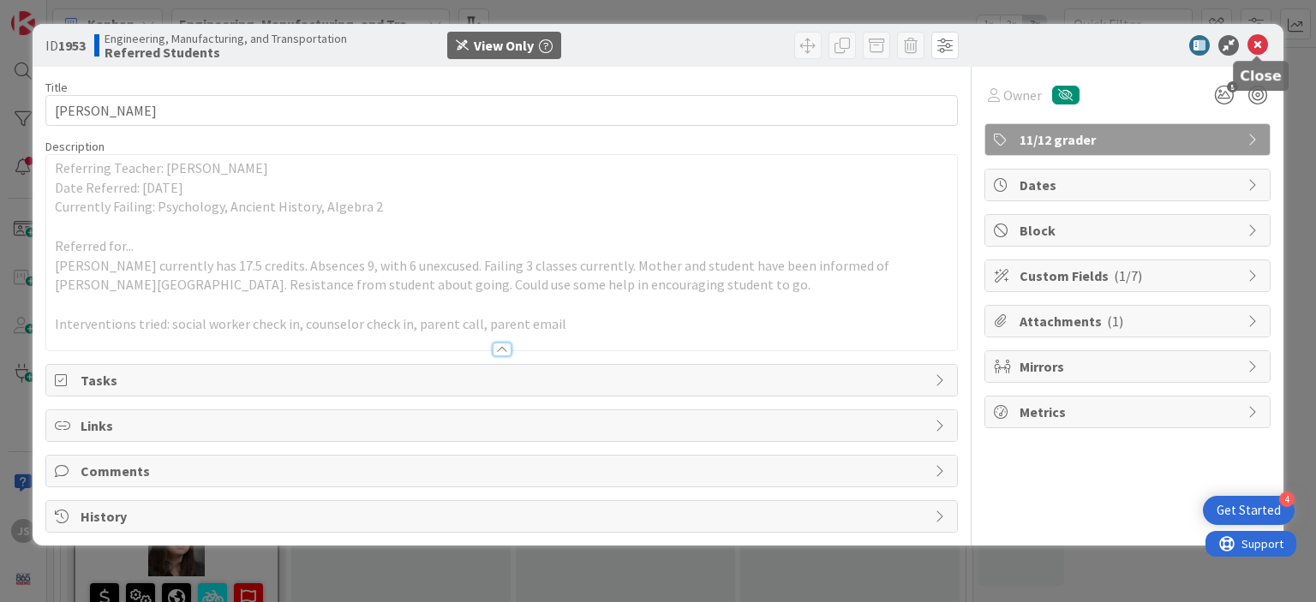
click at [1258, 41] on icon at bounding box center [1257, 45] width 21 height 21
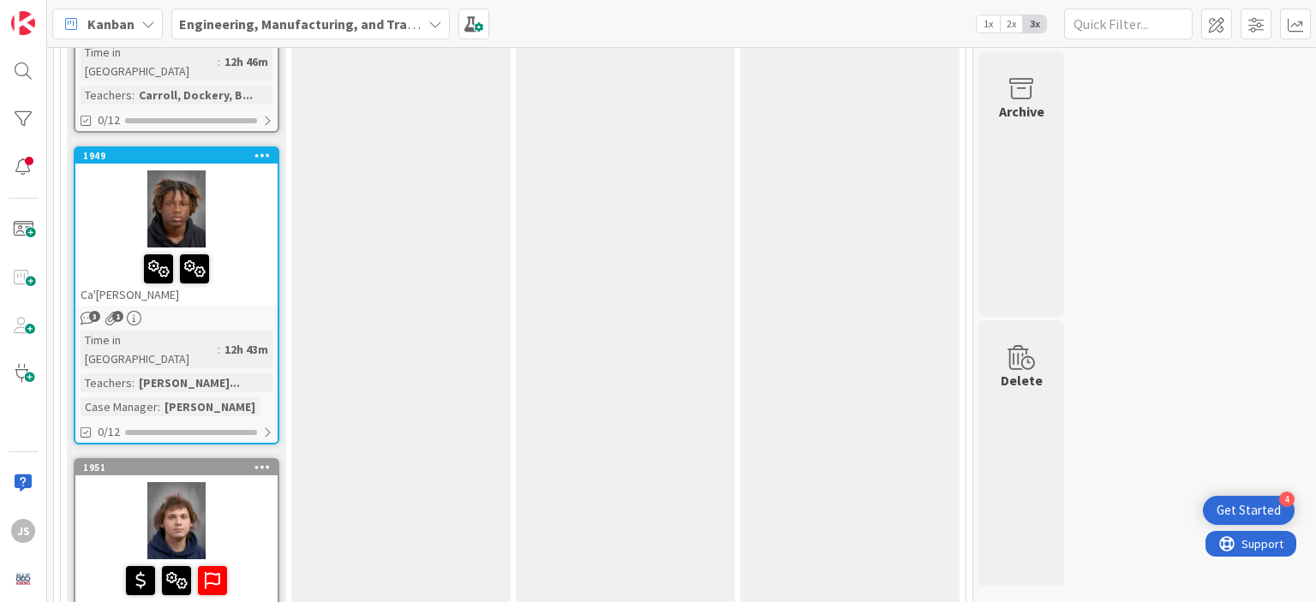
scroll to position [1197, 0]
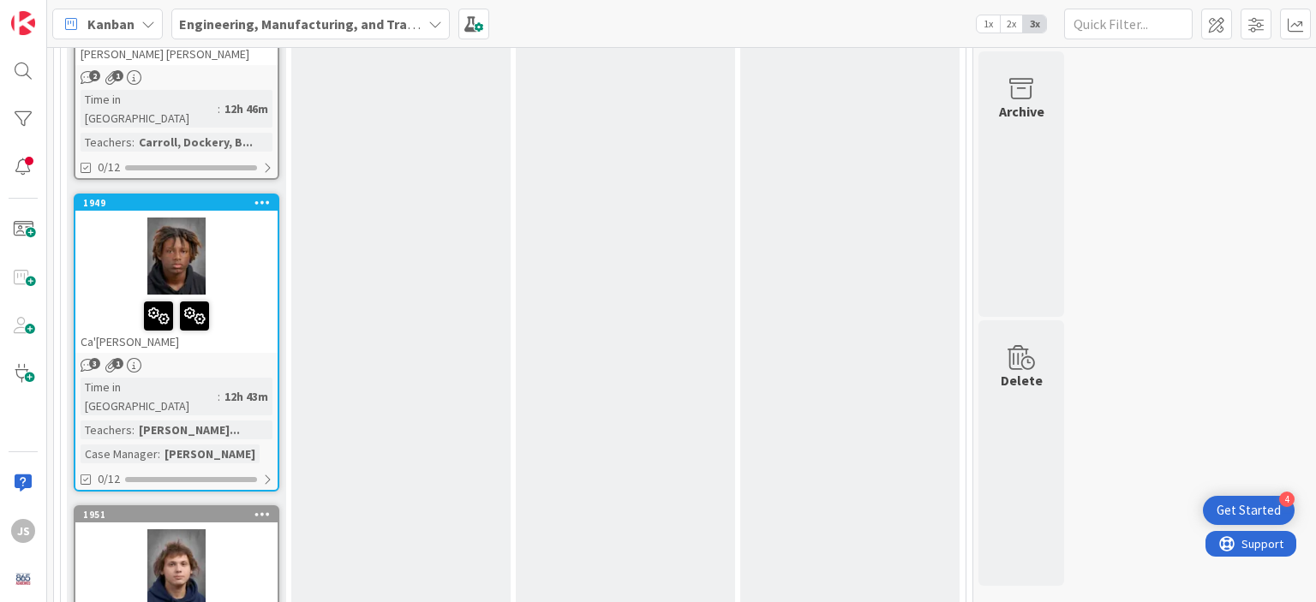
click at [89, 358] on span "3" at bounding box center [94, 363] width 11 height 11
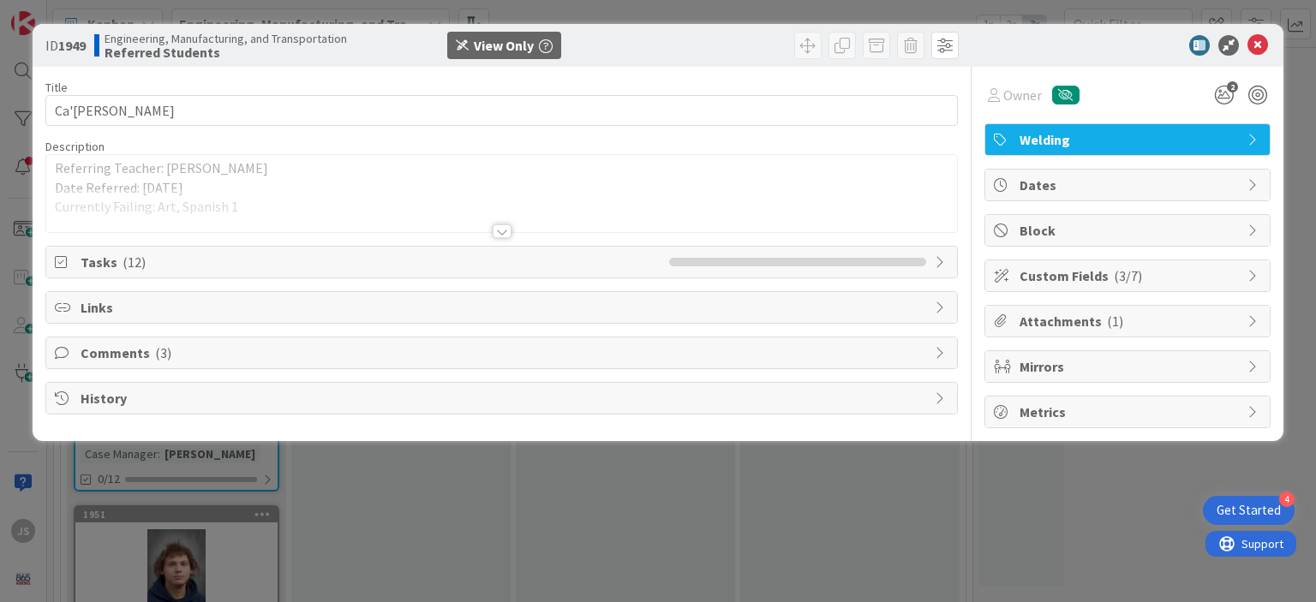
click at [590, 344] on span "Comments ( 3 )" at bounding box center [503, 353] width 845 height 21
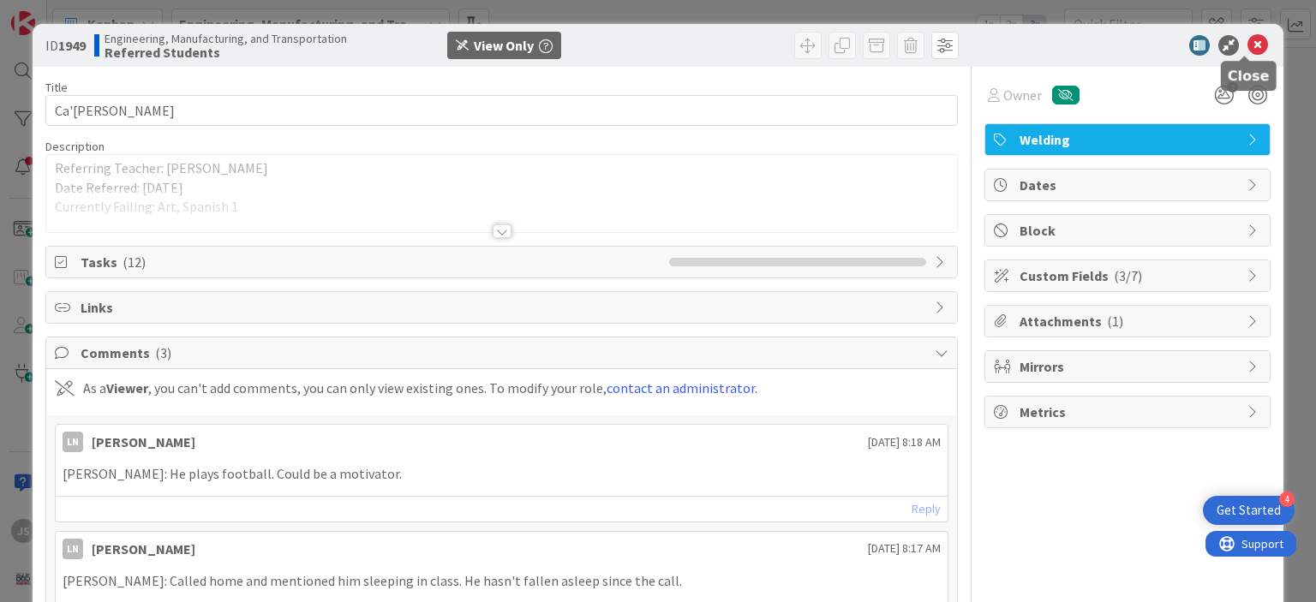
click at [1247, 41] on icon at bounding box center [1257, 45] width 21 height 21
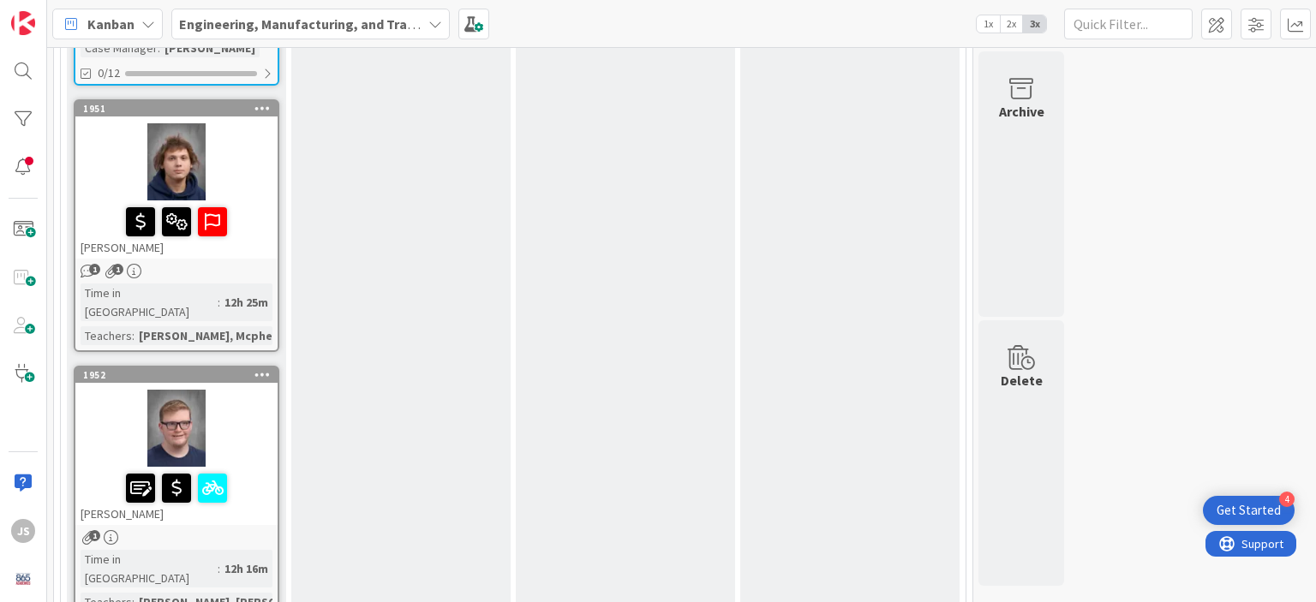
scroll to position [1610, 0]
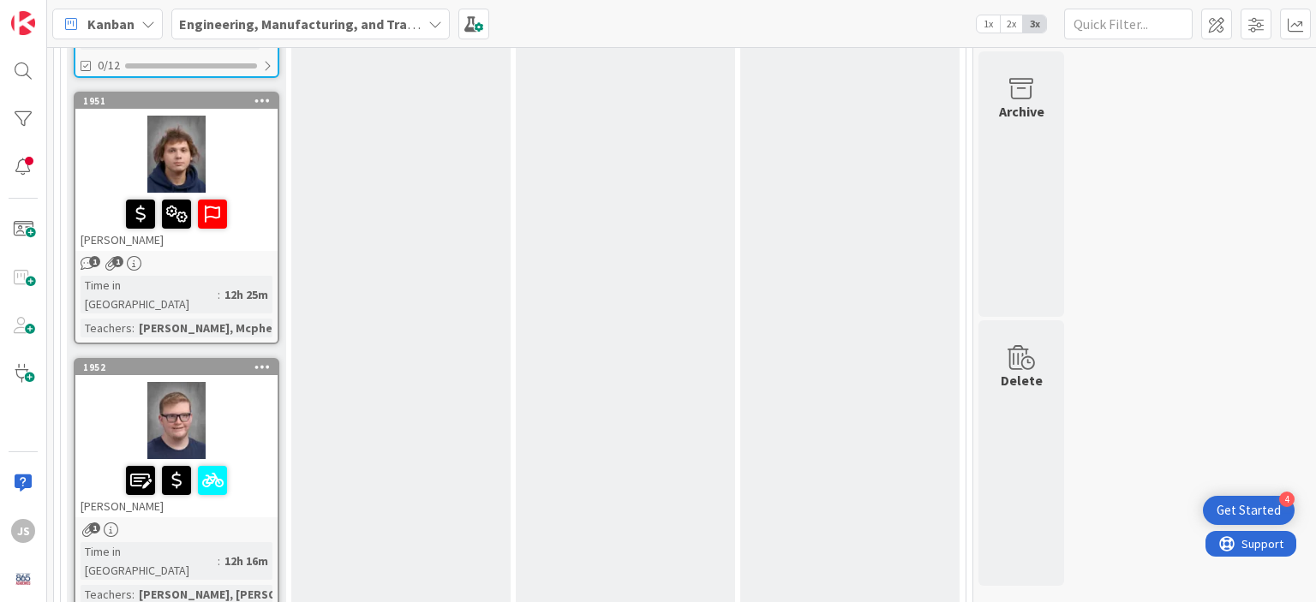
click at [93, 523] on span "1" at bounding box center [94, 528] width 11 height 11
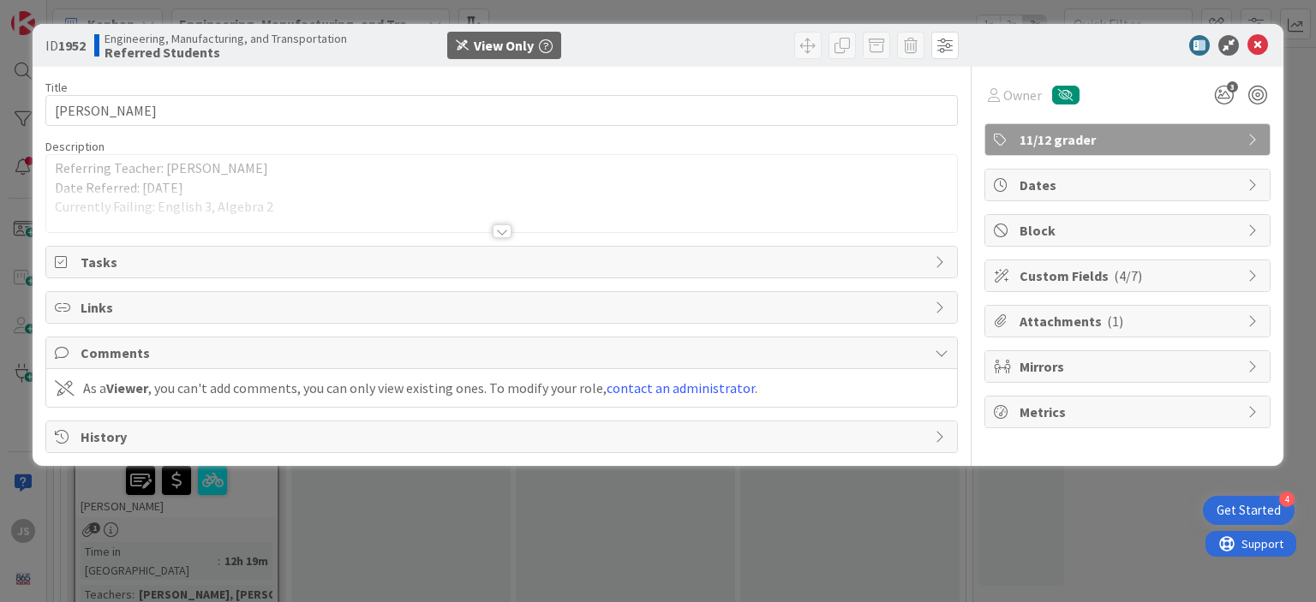
click at [500, 232] on div at bounding box center [502, 231] width 19 height 14
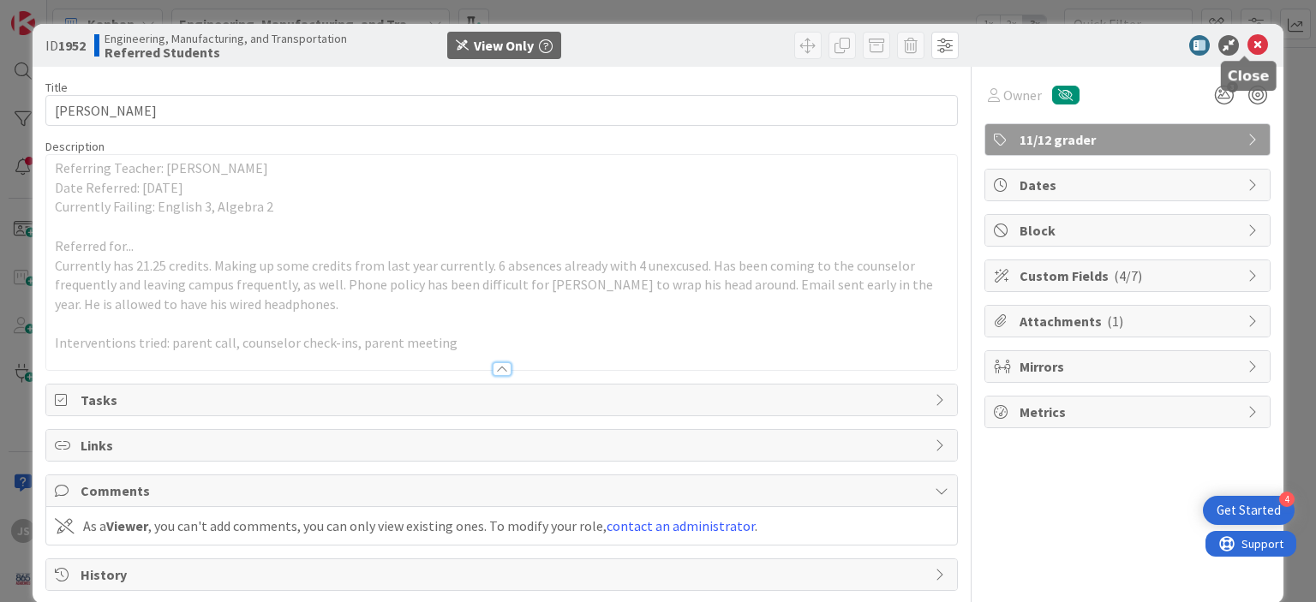
click at [1247, 44] on icon at bounding box center [1257, 45] width 21 height 21
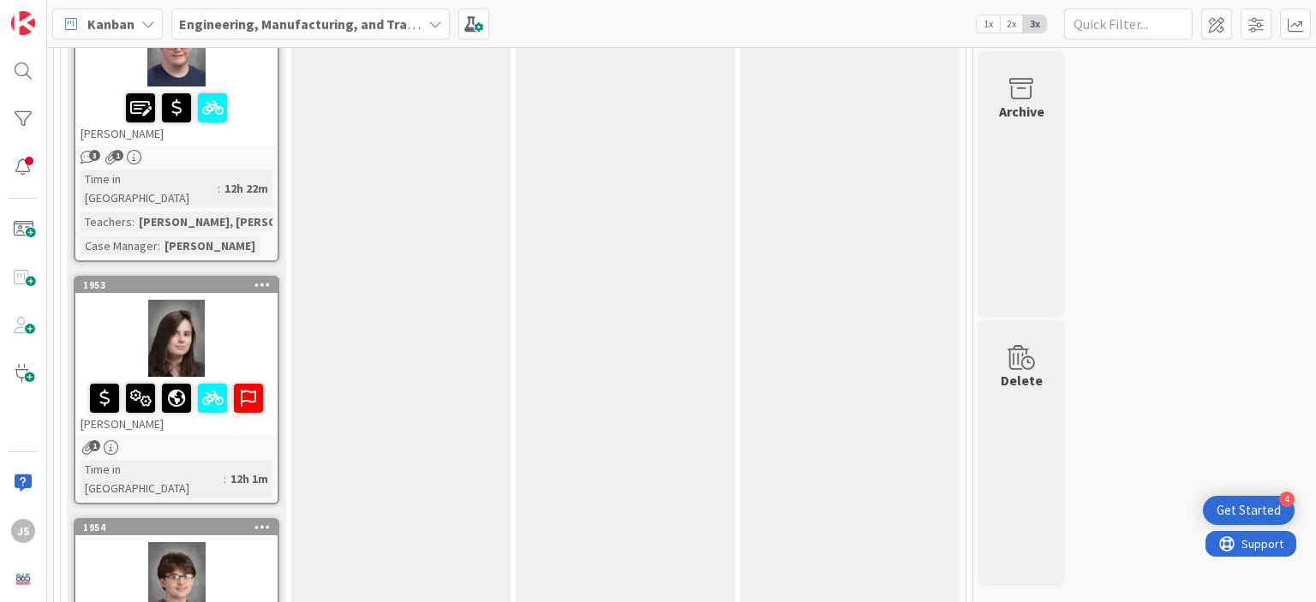
scroll to position [1990, 0]
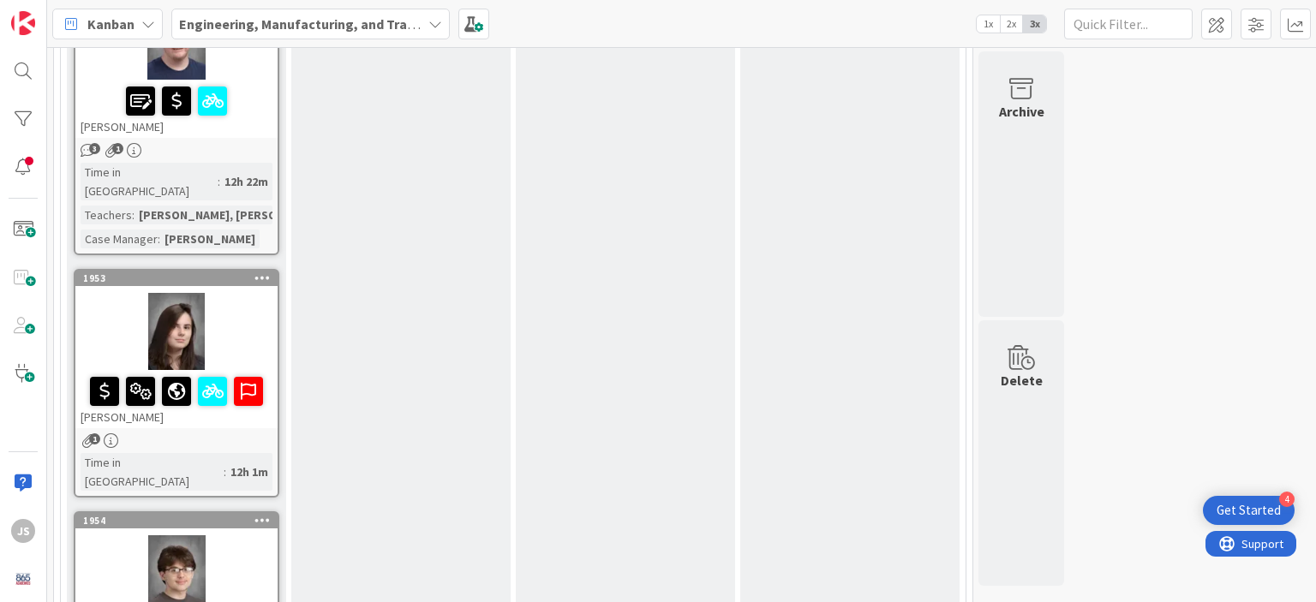
click at [173, 293] on div at bounding box center [176, 331] width 202 height 77
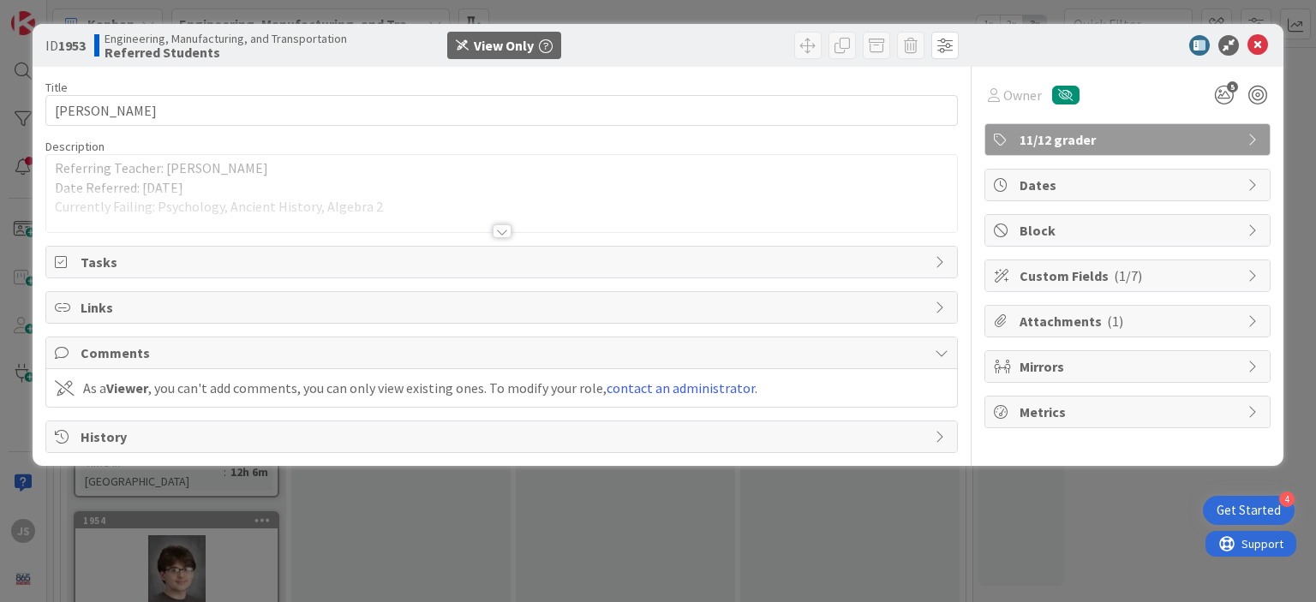
click at [501, 232] on div at bounding box center [502, 231] width 19 height 14
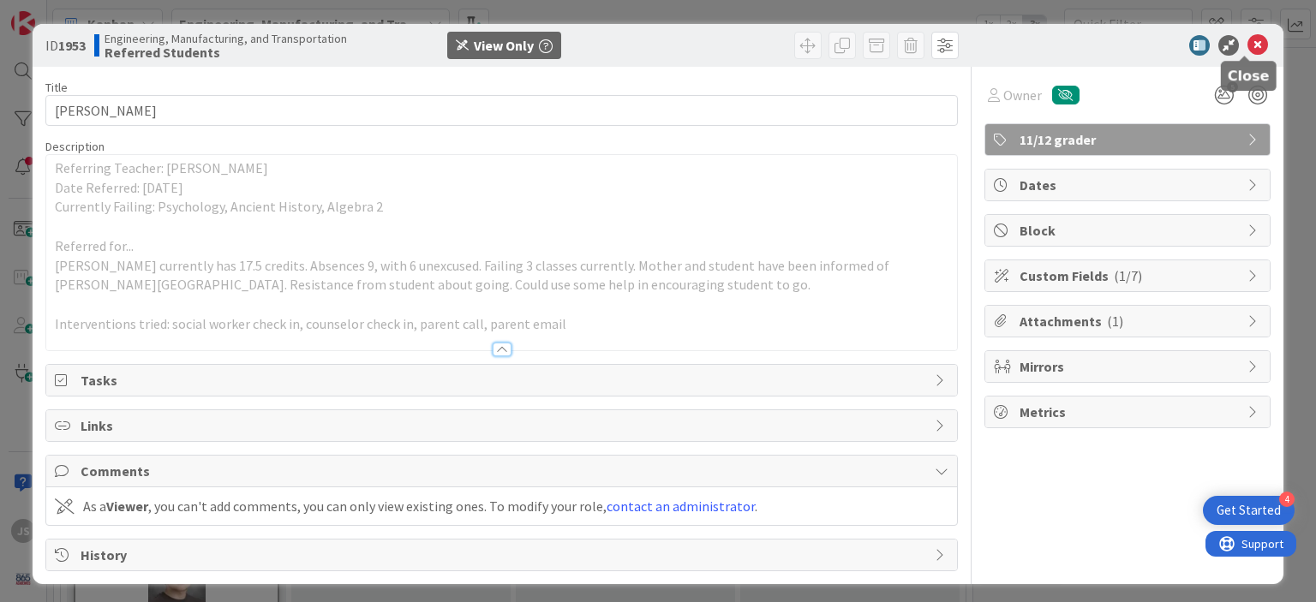
click at [1247, 43] on icon at bounding box center [1257, 45] width 21 height 21
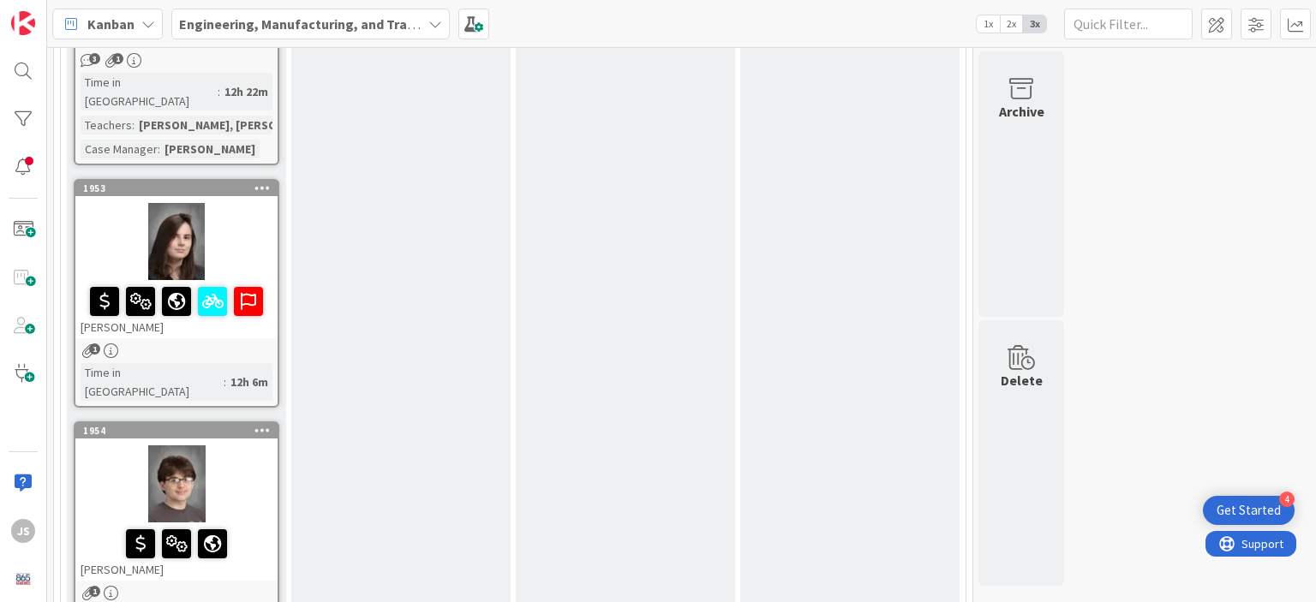
scroll to position [2070, 0]
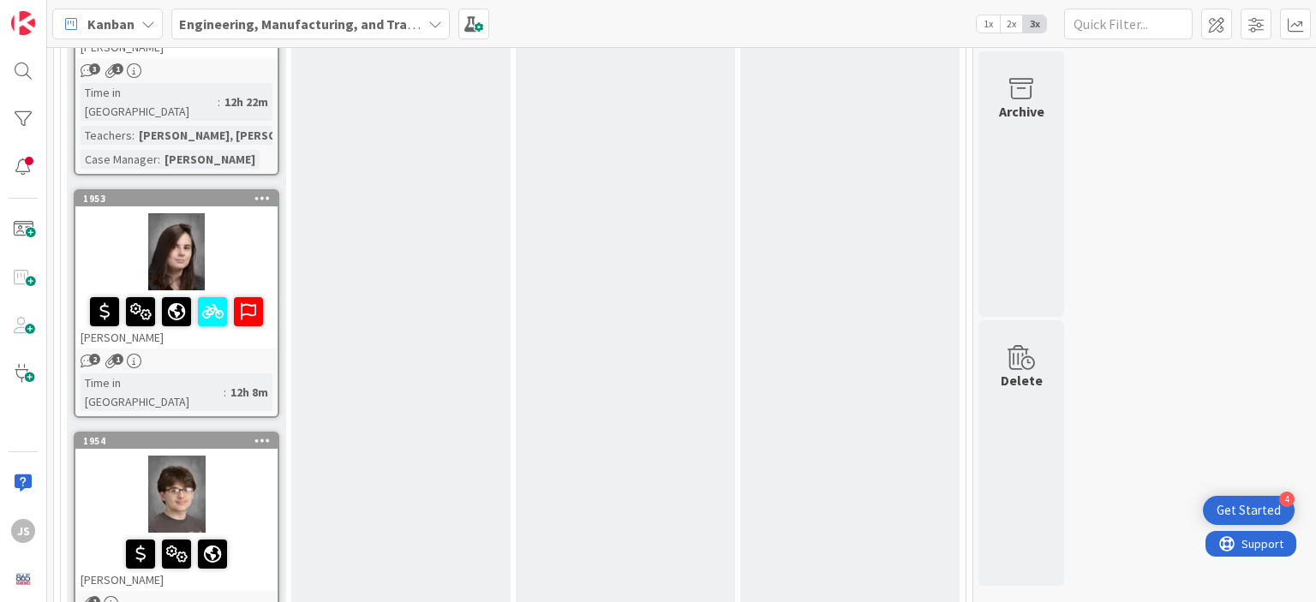
click at [181, 456] on div at bounding box center [176, 494] width 202 height 77
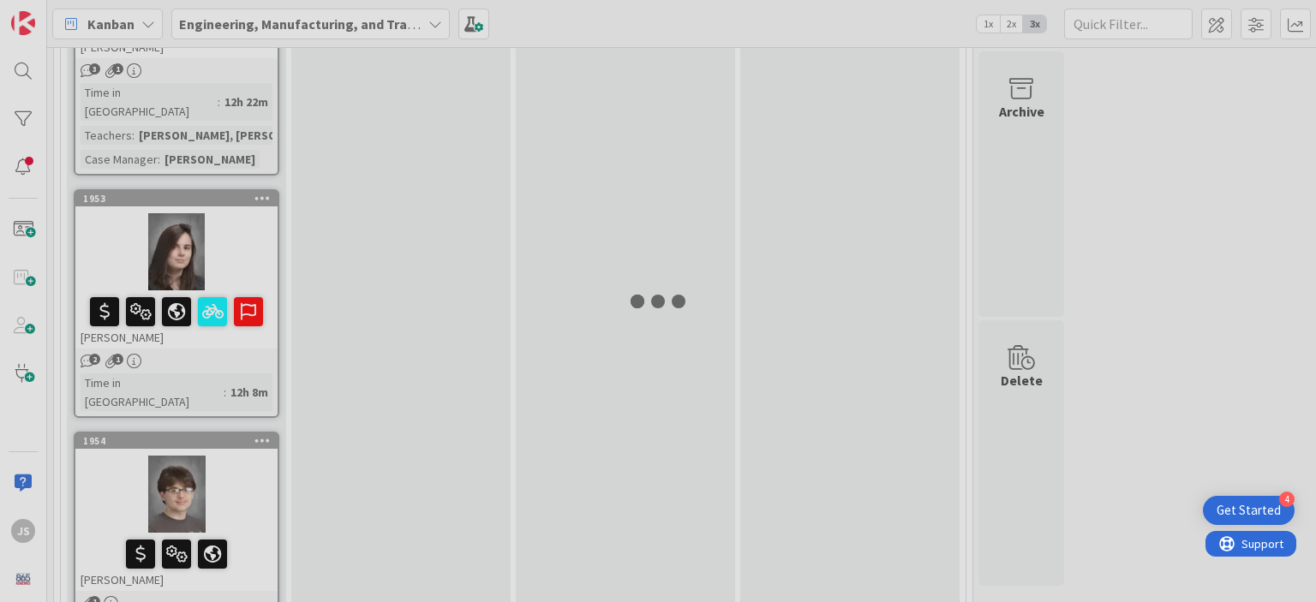
click at [181, 362] on div at bounding box center [658, 301] width 1316 height 602
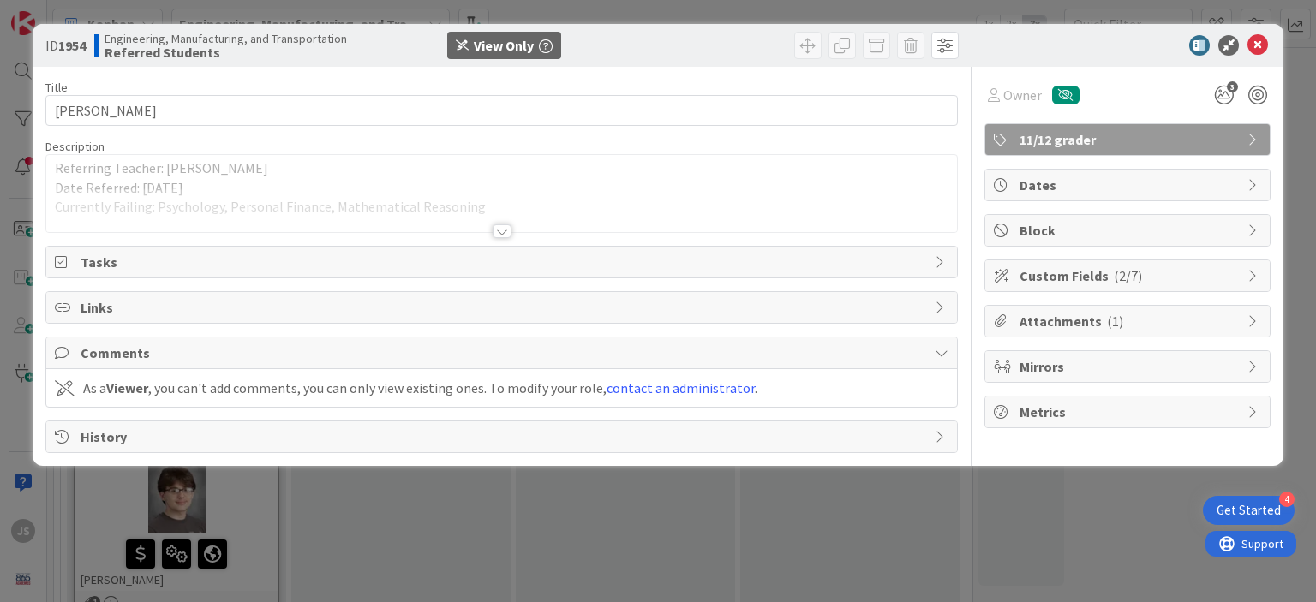
click at [502, 232] on div at bounding box center [502, 231] width 19 height 14
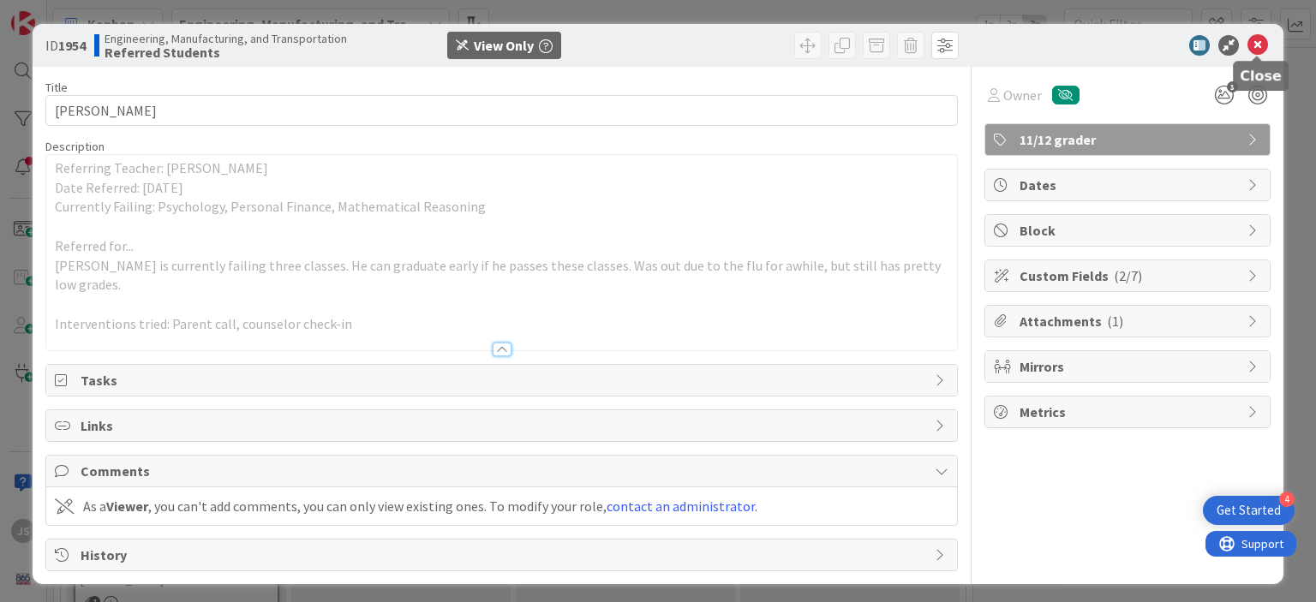
click at [1254, 44] on icon at bounding box center [1257, 45] width 21 height 21
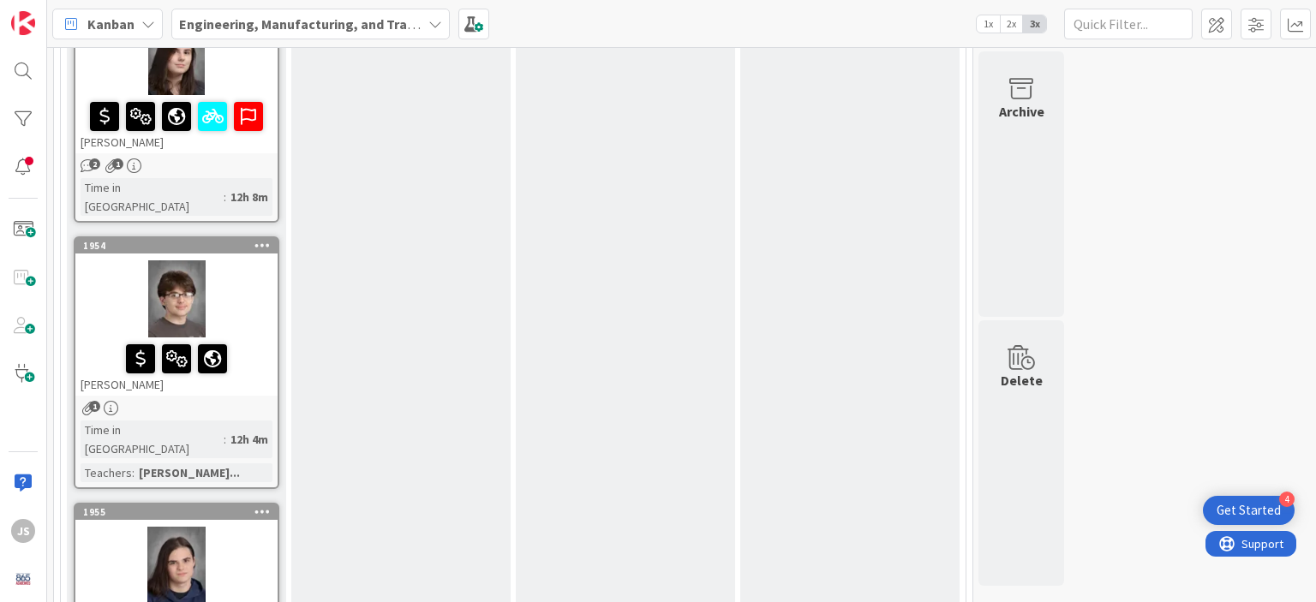
scroll to position [2276, 0]
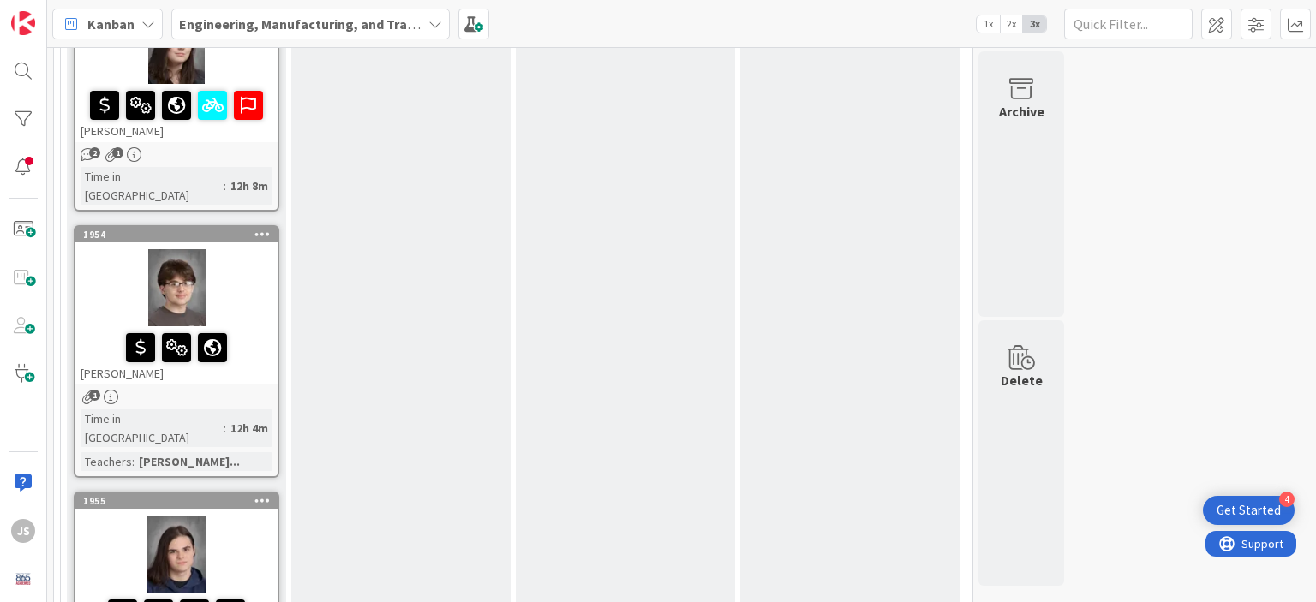
click at [182, 516] on div at bounding box center [176, 554] width 202 height 77
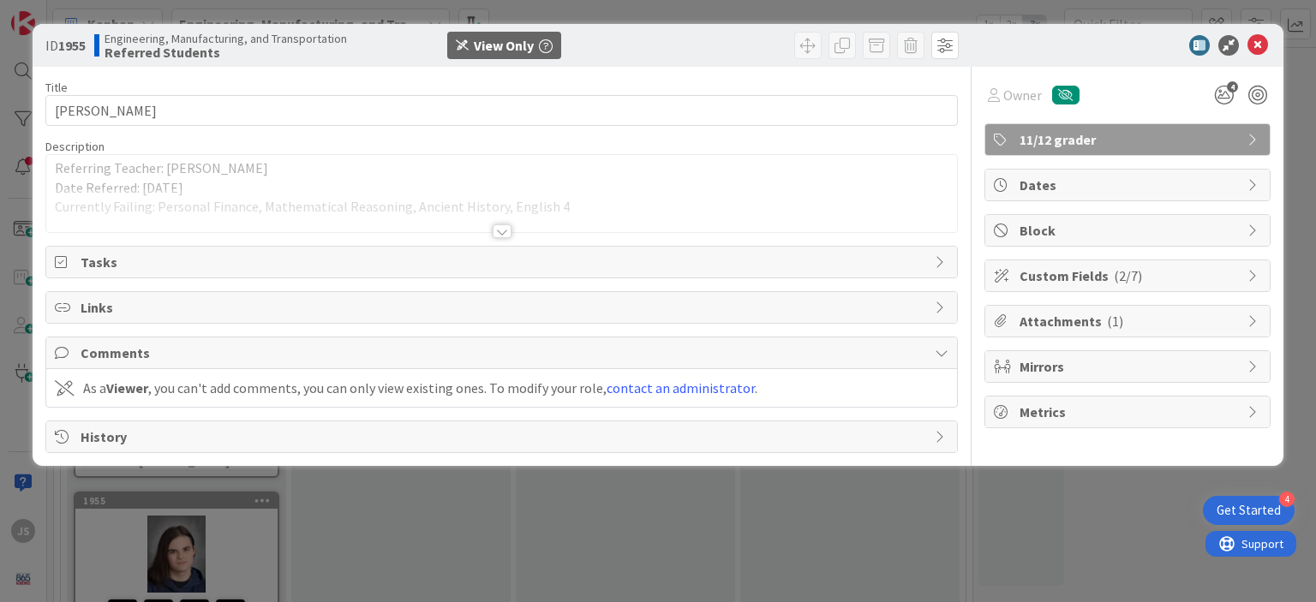
click at [502, 233] on div at bounding box center [502, 231] width 19 height 14
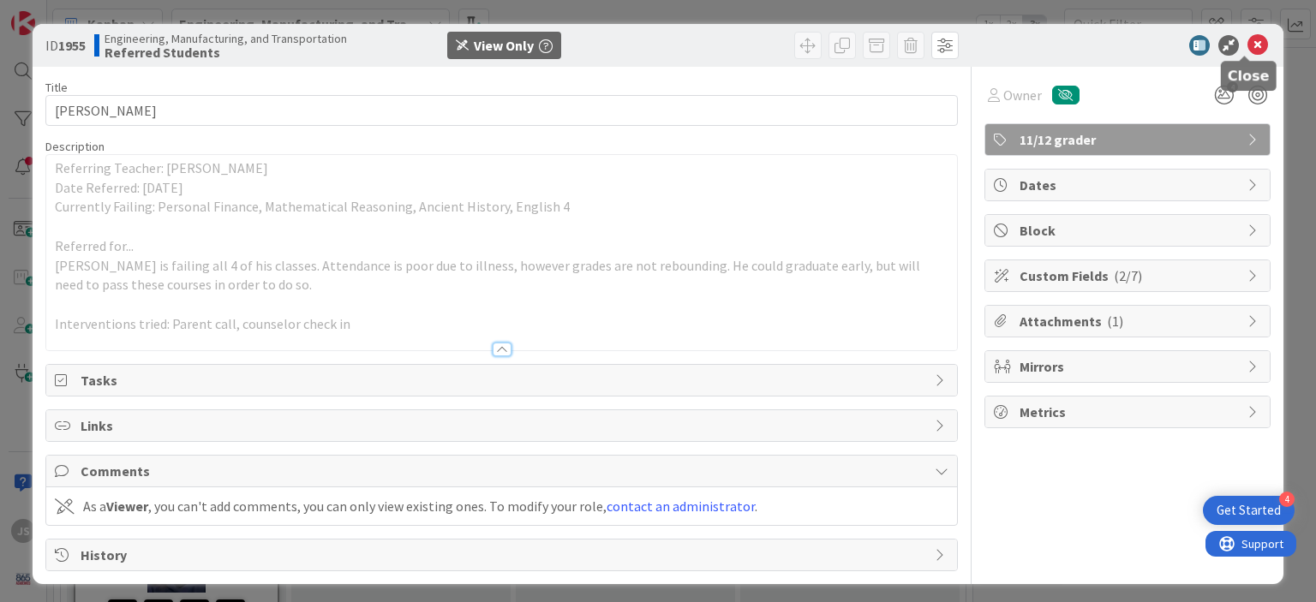
click at [1247, 41] on icon at bounding box center [1257, 45] width 21 height 21
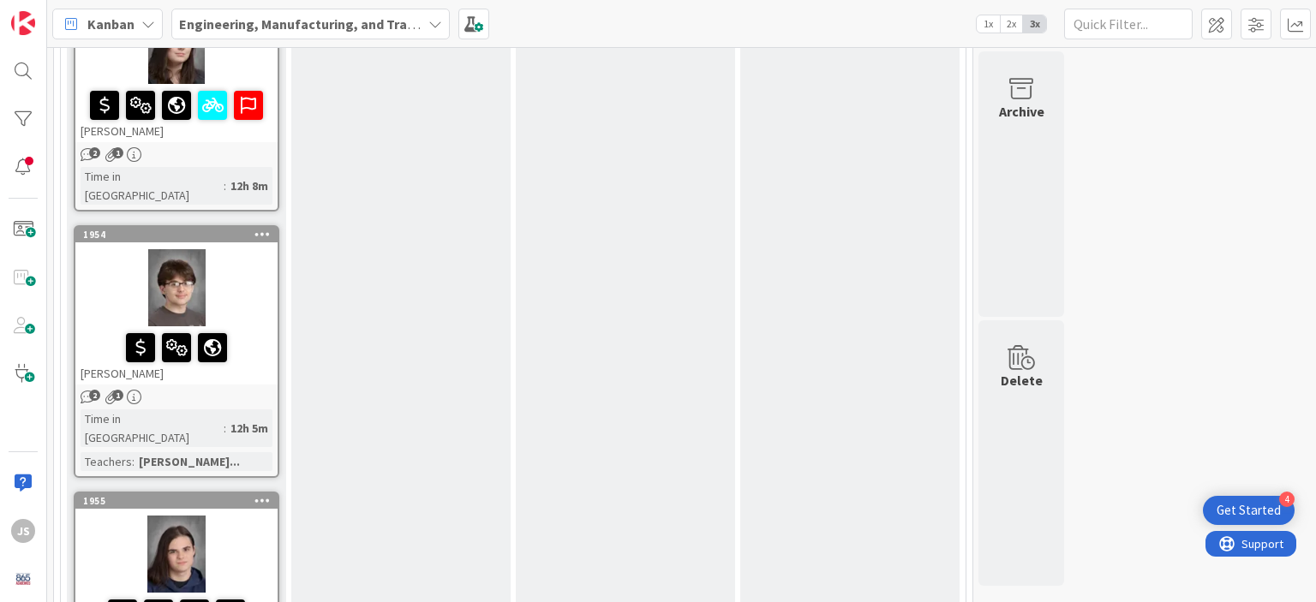
click at [82, 390] on icon "2" at bounding box center [88, 397] width 15 height 15
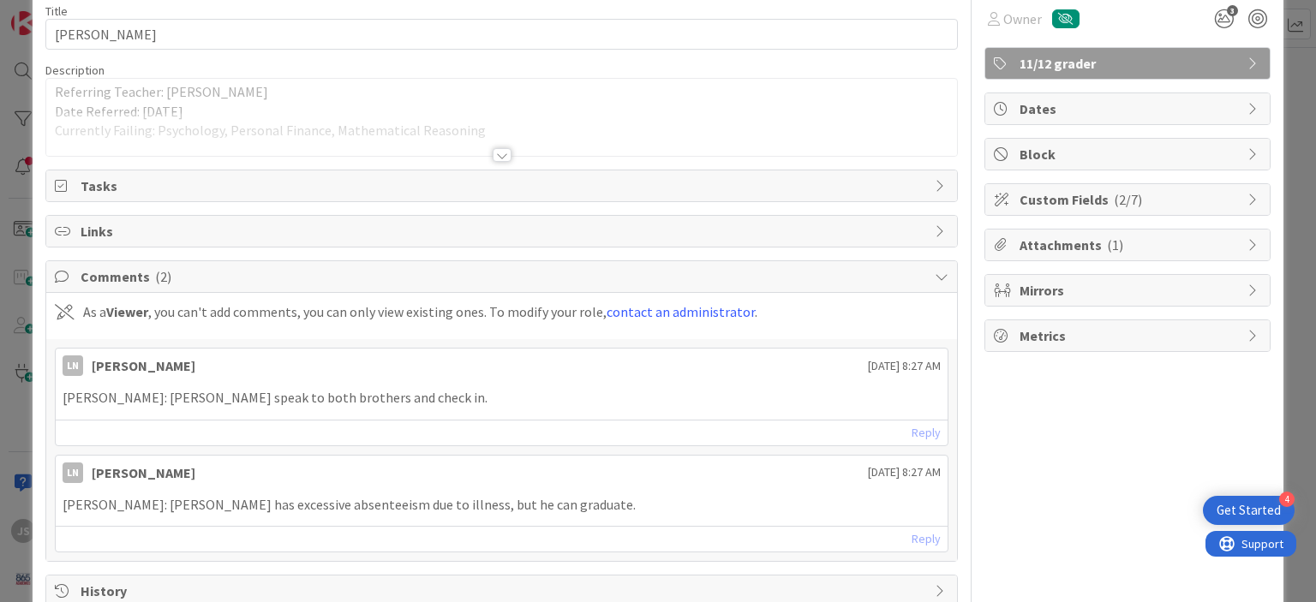
scroll to position [115, 0]
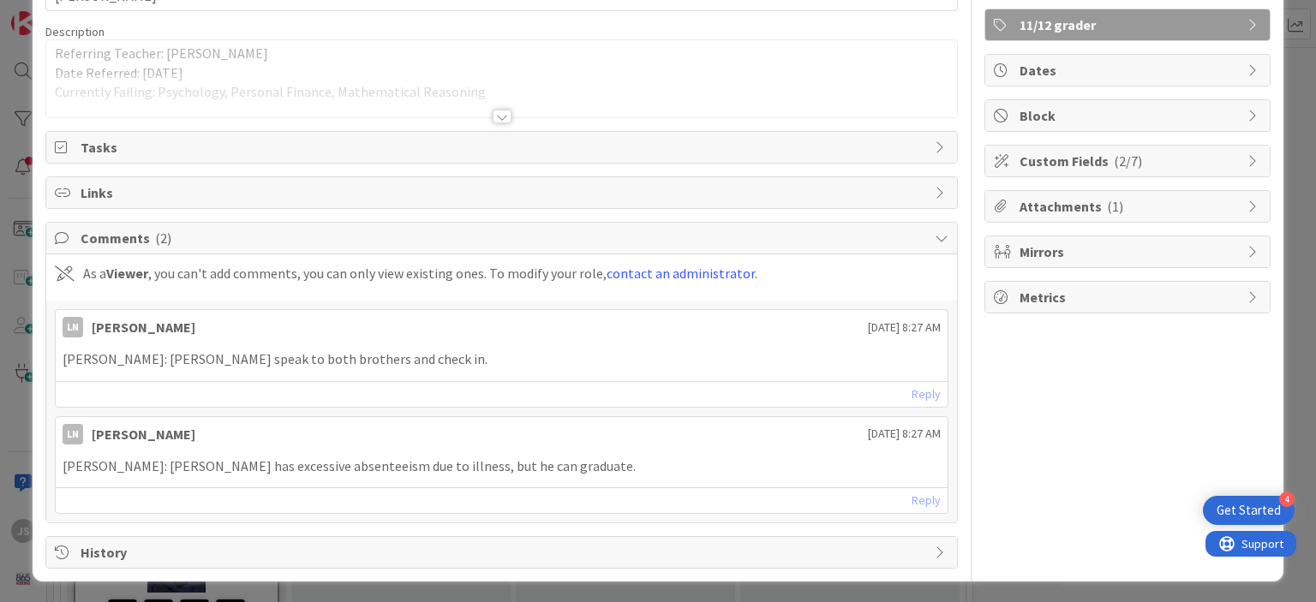
drag, startPoint x: 1291, startPoint y: 122, endPoint x: 1289, endPoint y: 78, distance: 43.7
click at [1289, 78] on div "ID 1954 Engineering, Manufacturing, and Transportation Referred Students View O…" at bounding box center [658, 301] width 1316 height 602
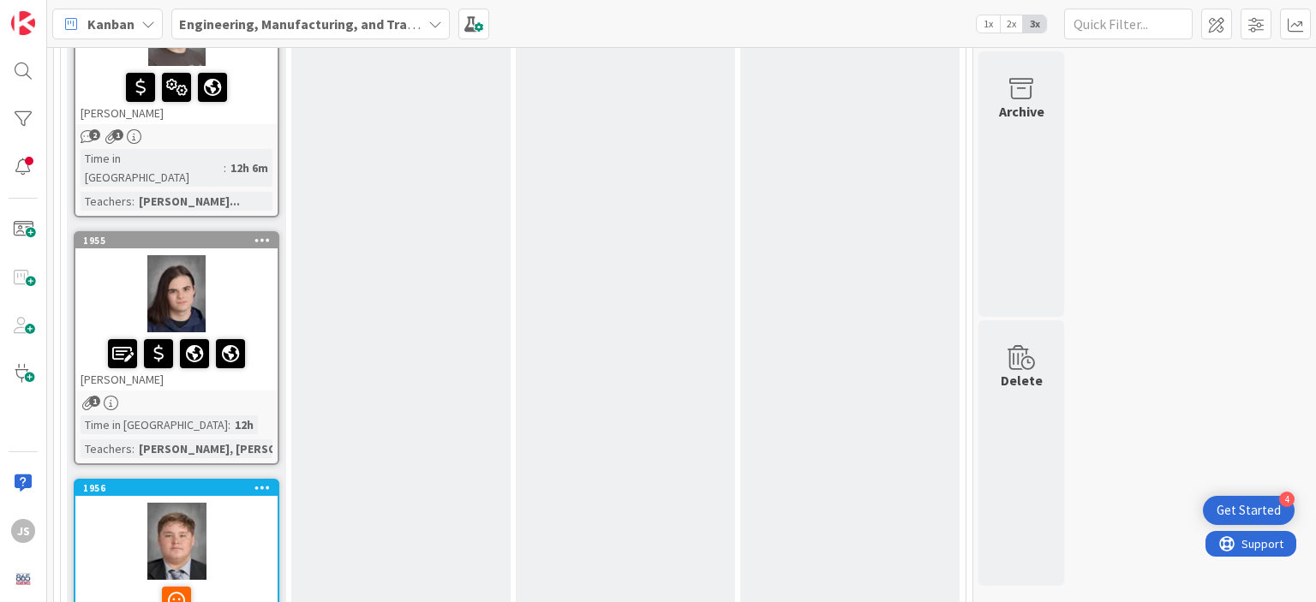
scroll to position [2530, 0]
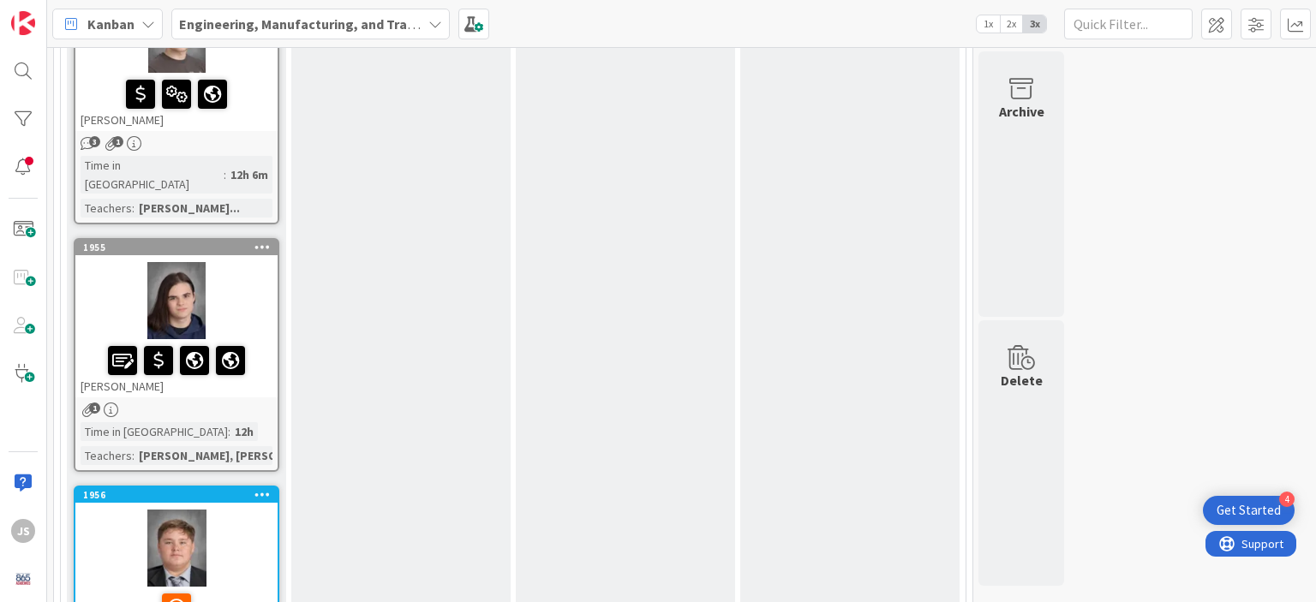
click at [188, 510] on div at bounding box center [176, 548] width 202 height 77
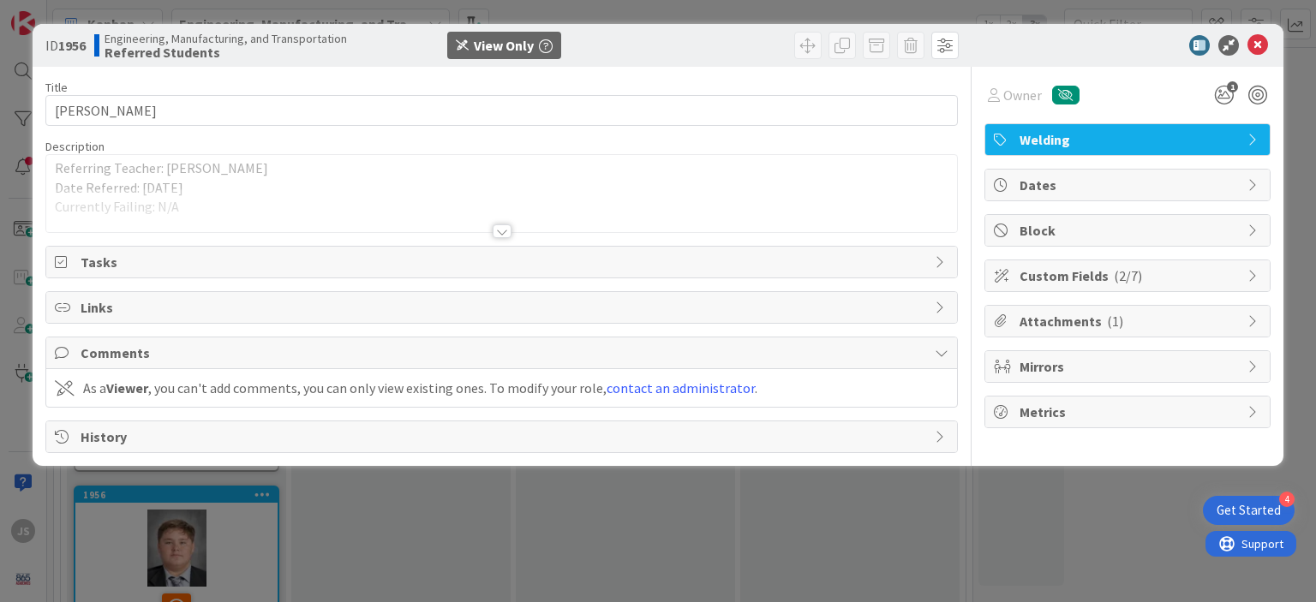
click at [498, 230] on div at bounding box center [502, 231] width 19 height 14
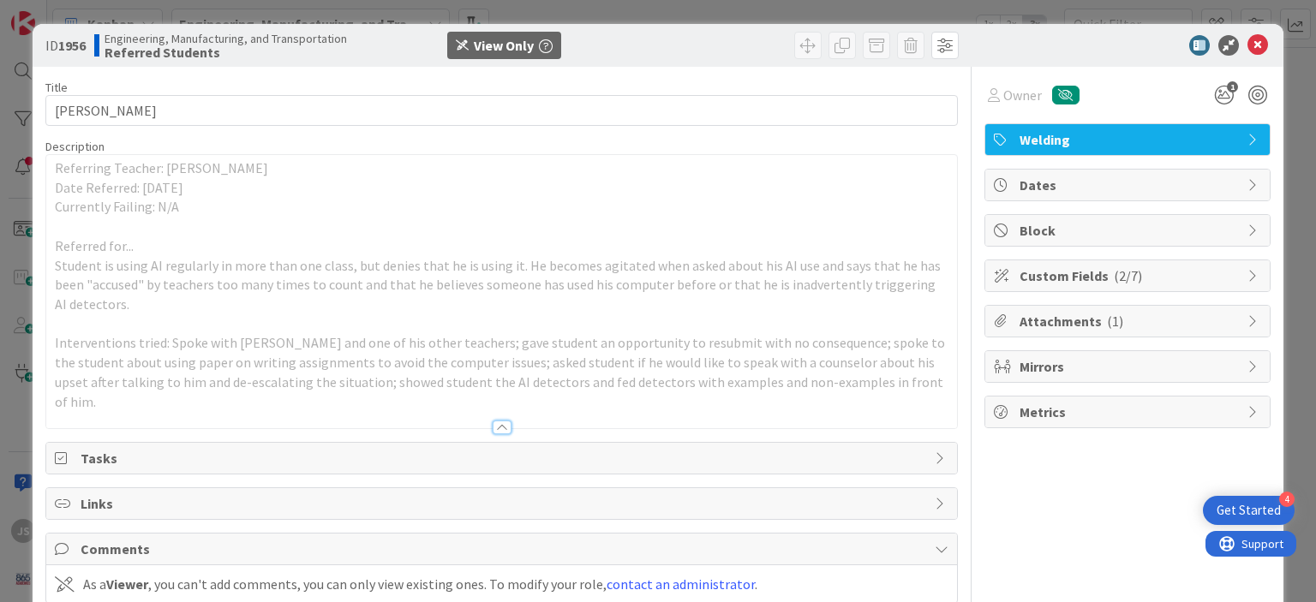
click at [553, 291] on p "Student is using AI regularly in more than one class, but denies that he is usi…" at bounding box center [501, 285] width 893 height 58
click at [1247, 46] on icon at bounding box center [1257, 45] width 21 height 21
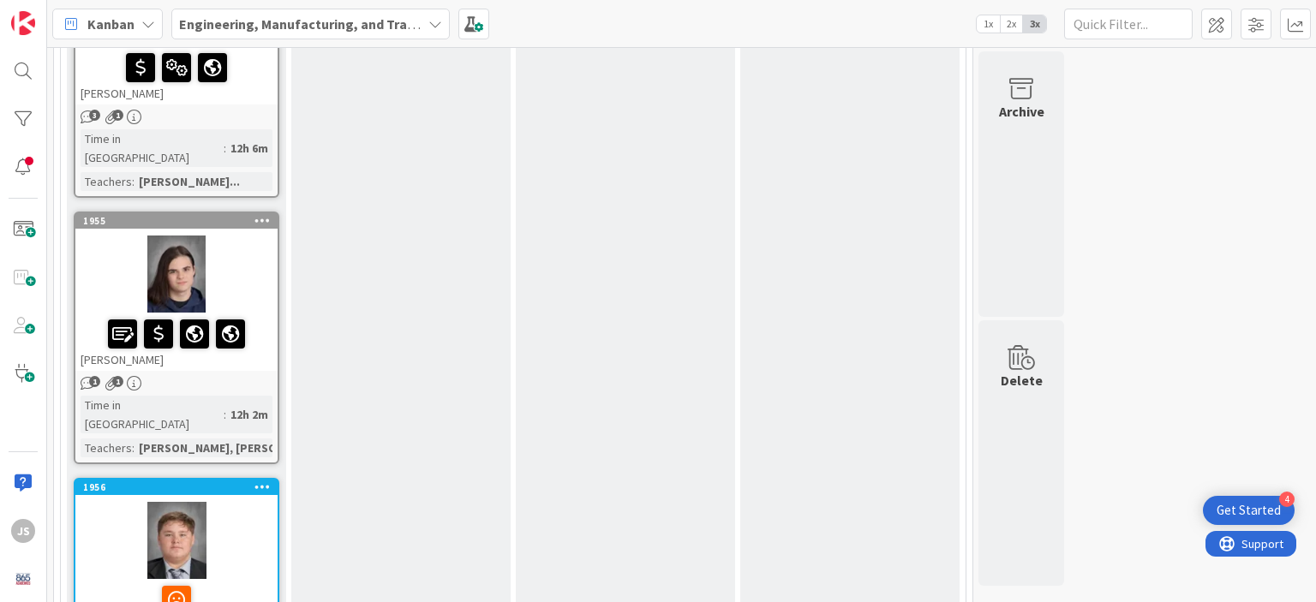
scroll to position [2556, 0]
drag, startPoint x: 1181, startPoint y: 194, endPoint x: 1168, endPoint y: 191, distance: 13.3
